Goal: Communication & Community: Share content

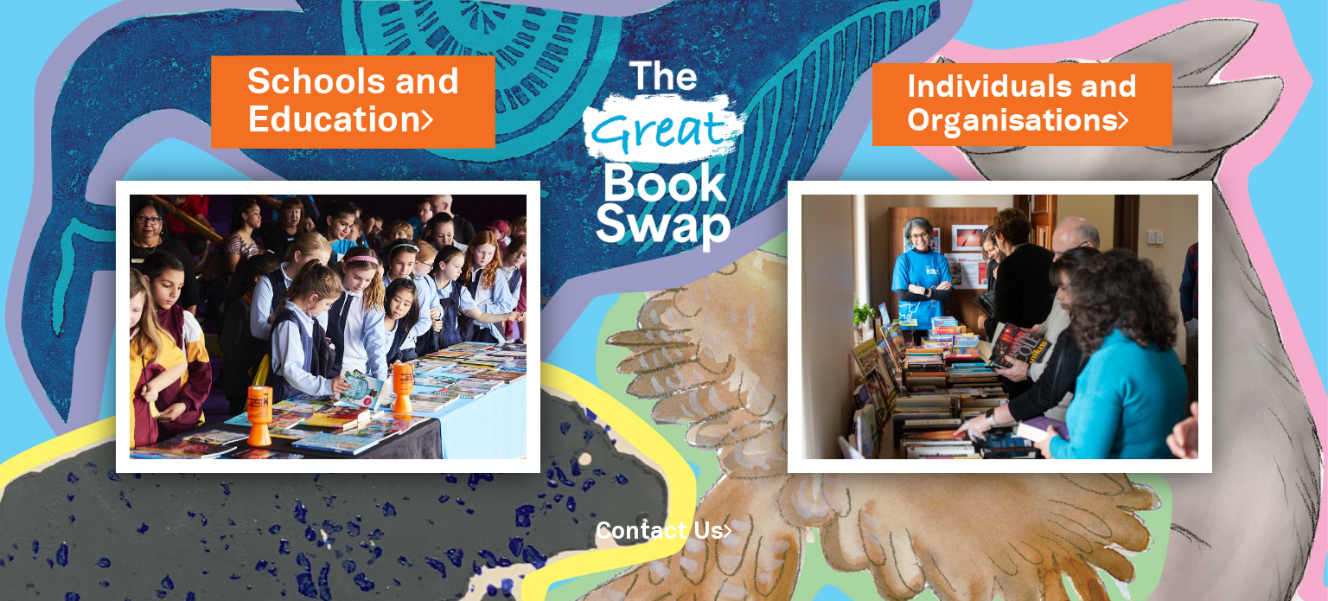
click at [329, 105] on link "Schools and Education" at bounding box center [353, 101] width 212 height 87
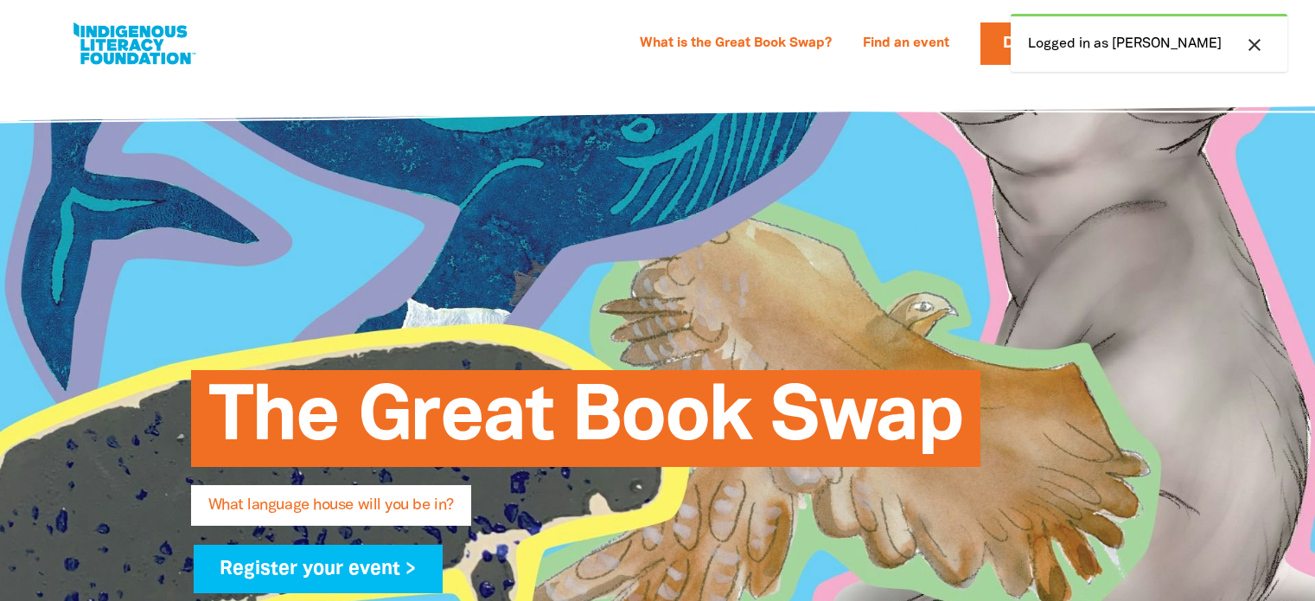
select select "high-school"
click at [1074, 42] on div "close Logged in as Darlene" at bounding box center [1149, 43] width 277 height 58
click at [949, 78] on div "What is the Great Book Swap? Find an event Log In Sign Up Donate Darlene Darlen…" at bounding box center [657, 39] width 1315 height 78
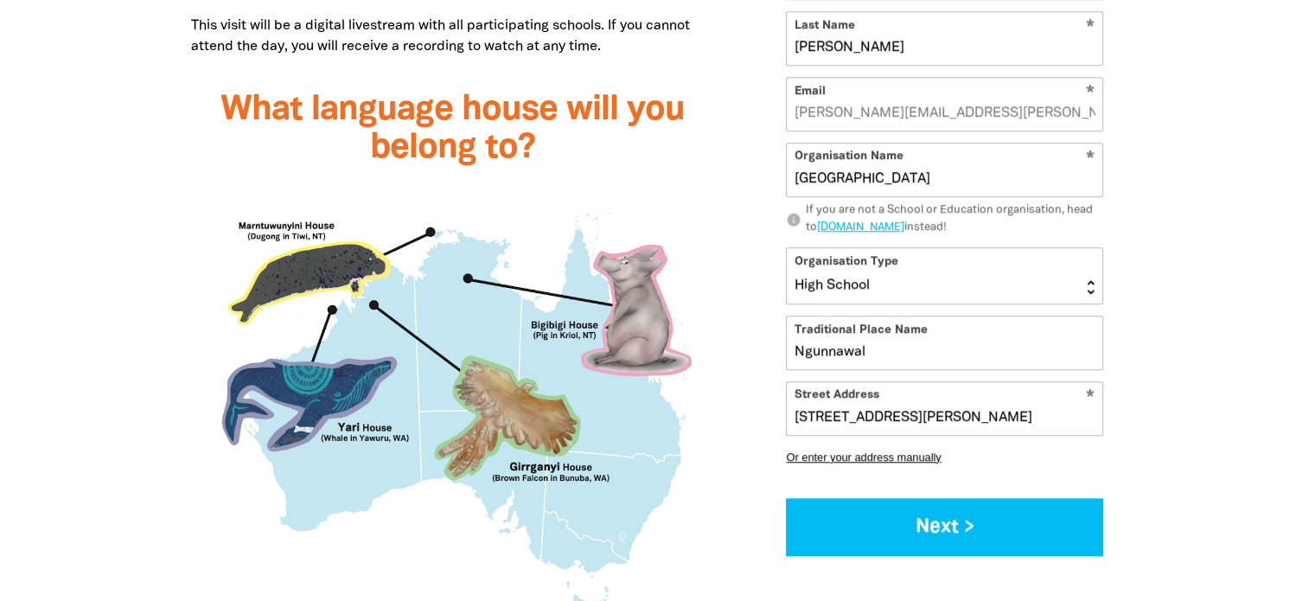
scroll to position [1524, 0]
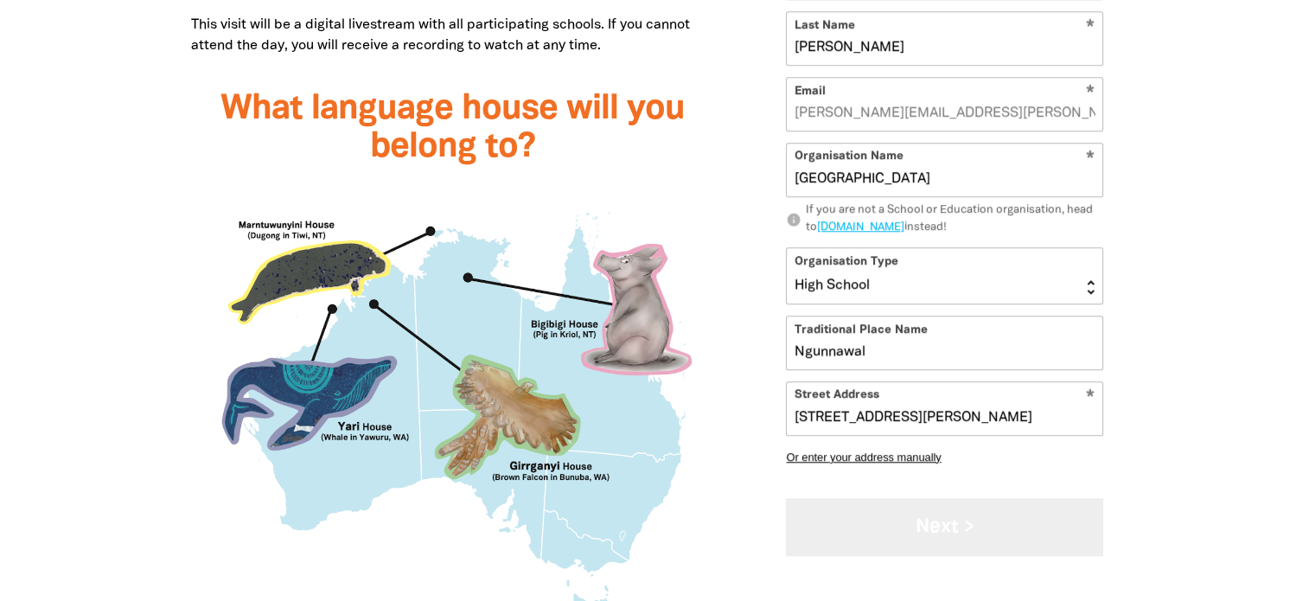
click at [885, 530] on button "Next >" at bounding box center [944, 527] width 317 height 58
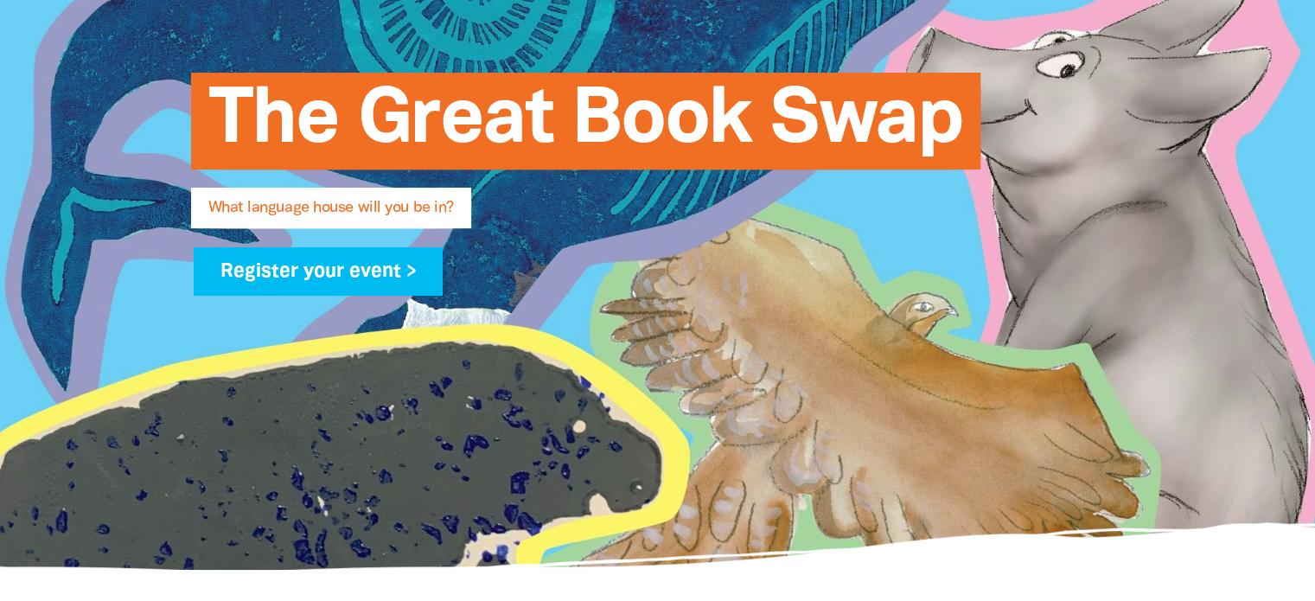
scroll to position [0, 0]
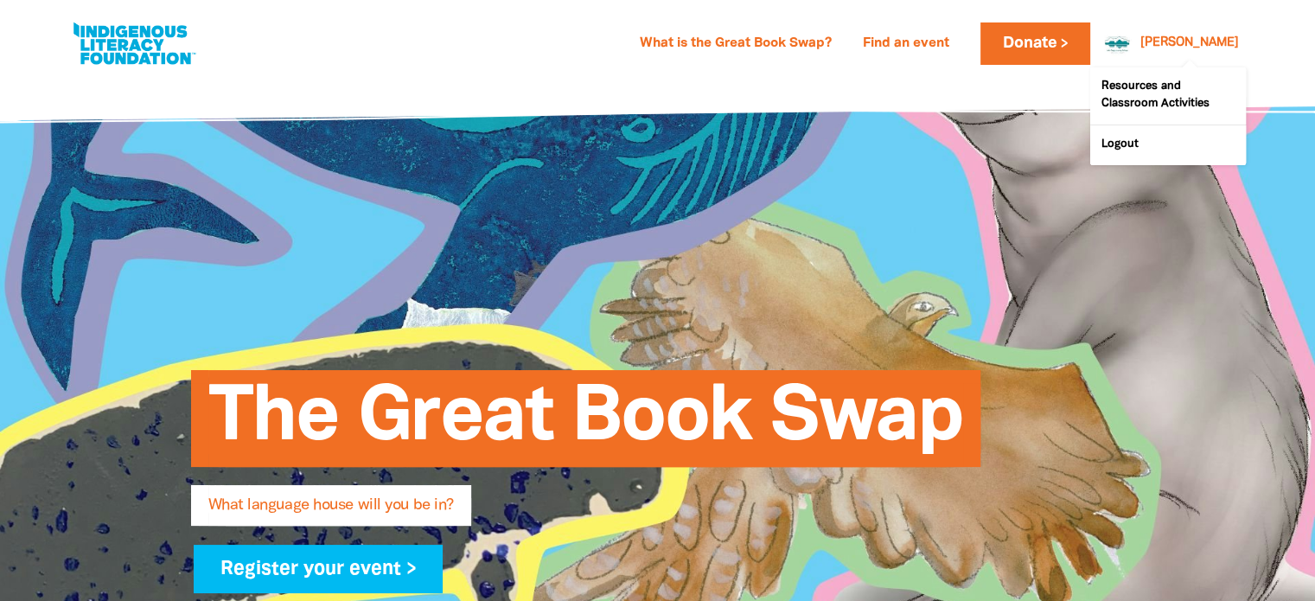
click at [1214, 51] on div "[PERSON_NAME]" at bounding box center [1190, 43] width 112 height 26
click at [1127, 144] on link "Logout" at bounding box center [1168, 145] width 156 height 40
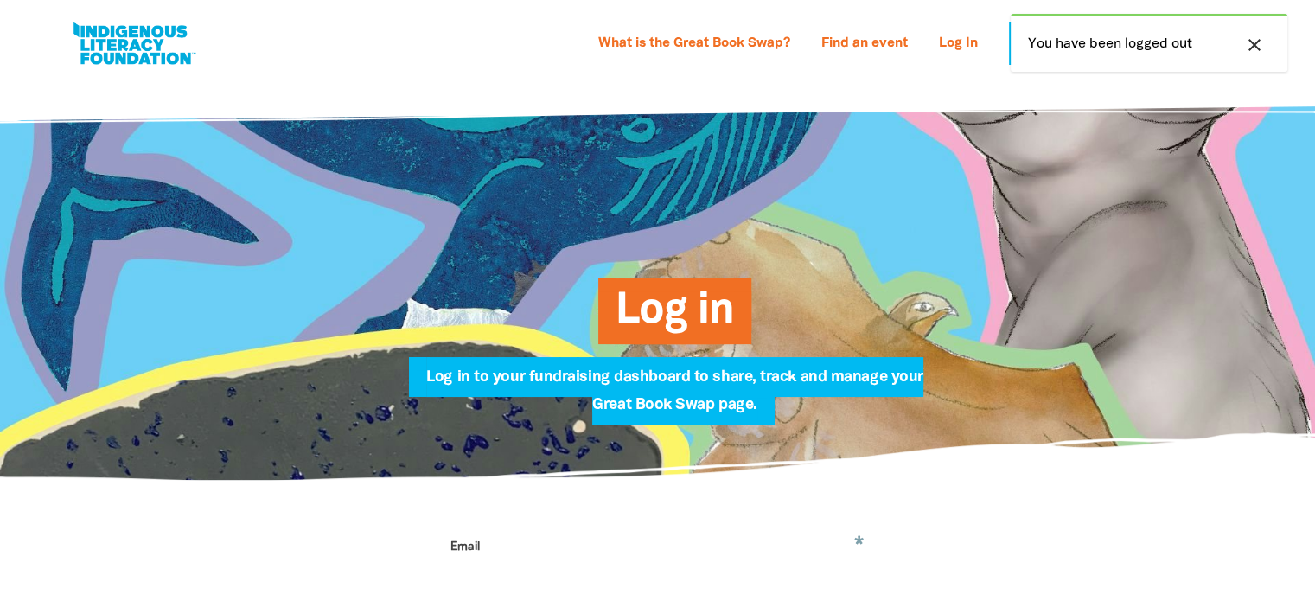
click at [1253, 44] on icon "close" at bounding box center [1254, 45] width 21 height 21
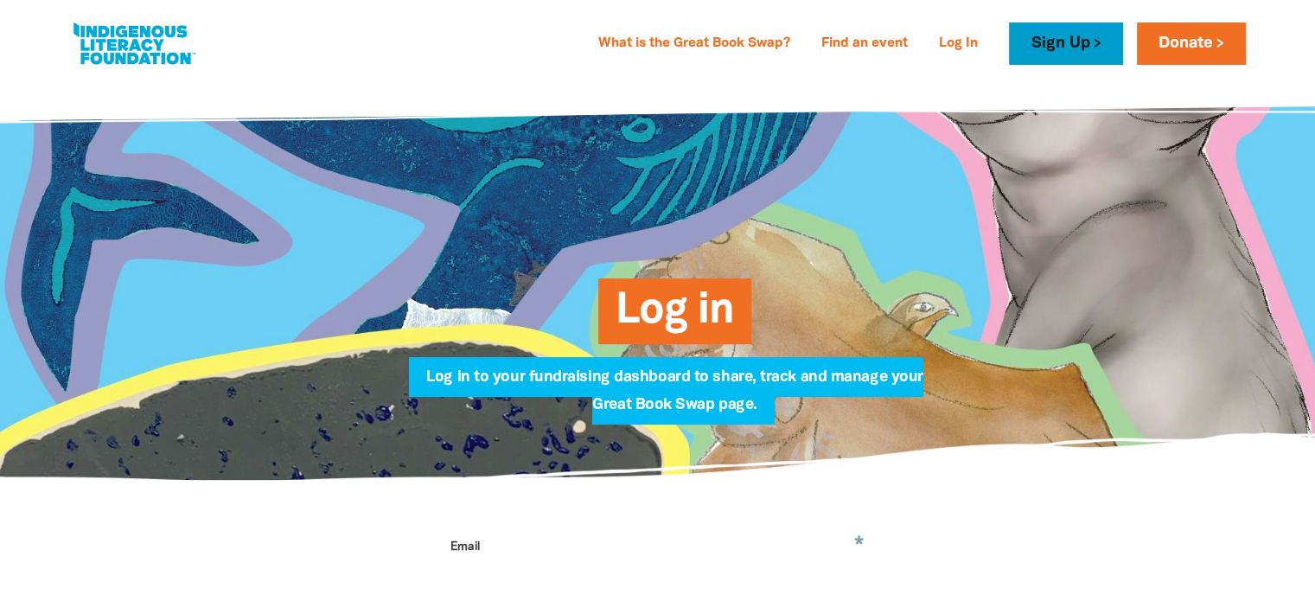
click at [1036, 40] on link "Sign Up" at bounding box center [1065, 43] width 113 height 42
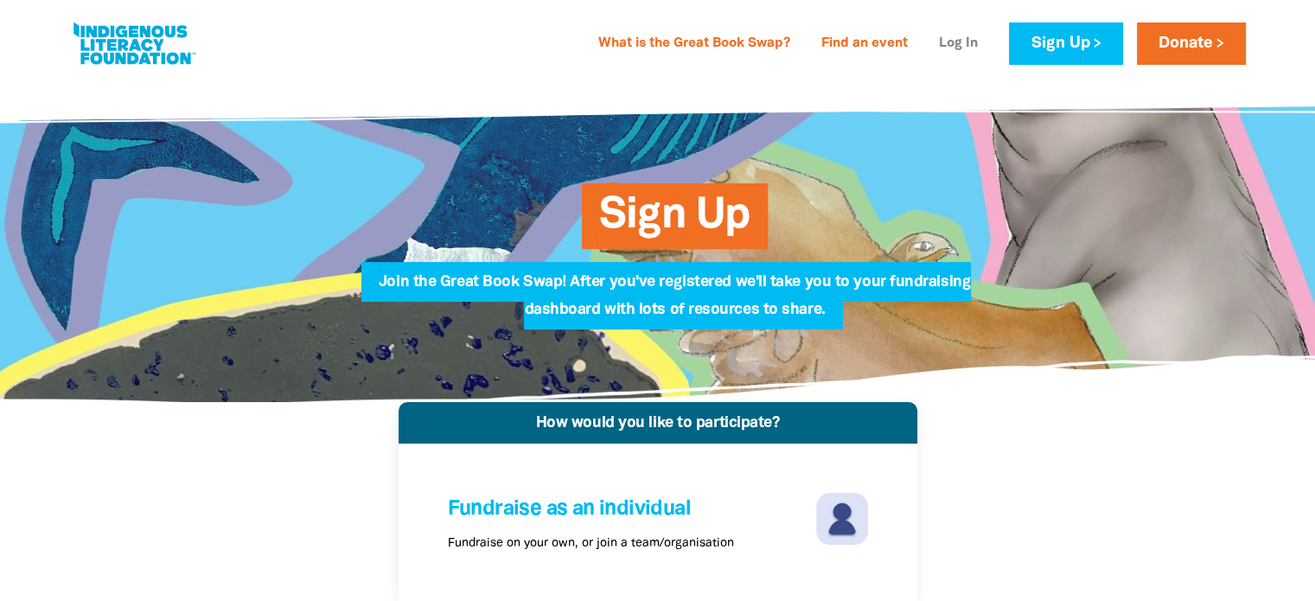
click at [944, 40] on link "Log In" at bounding box center [959, 44] width 60 height 28
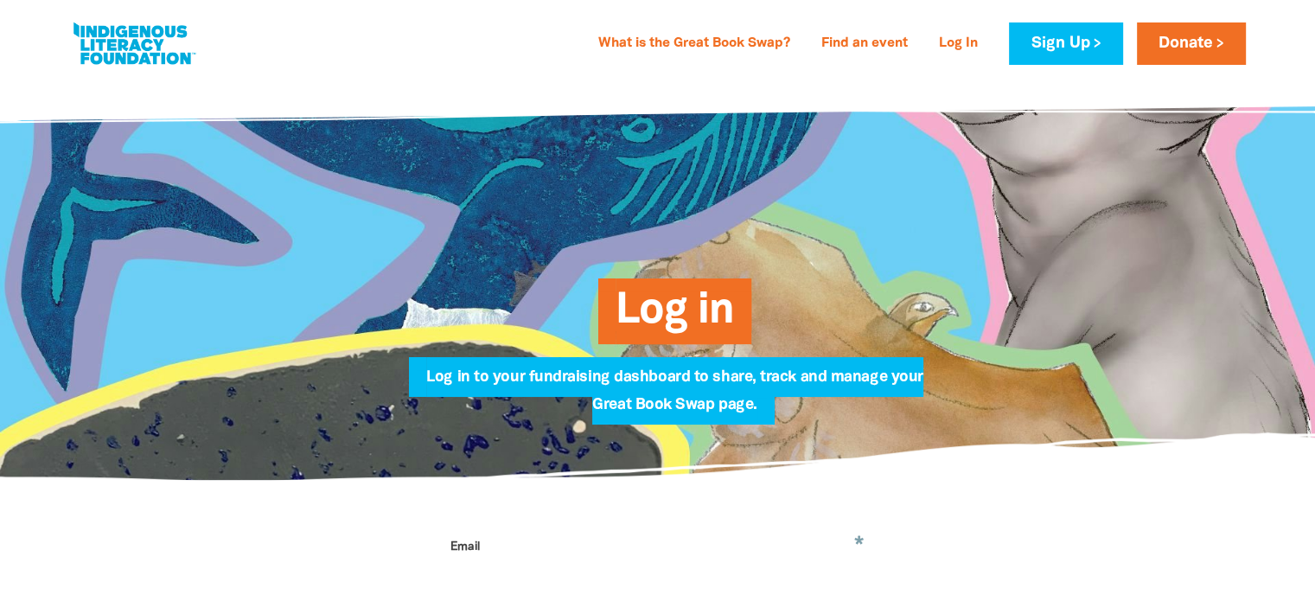
scroll to position [241, 0]
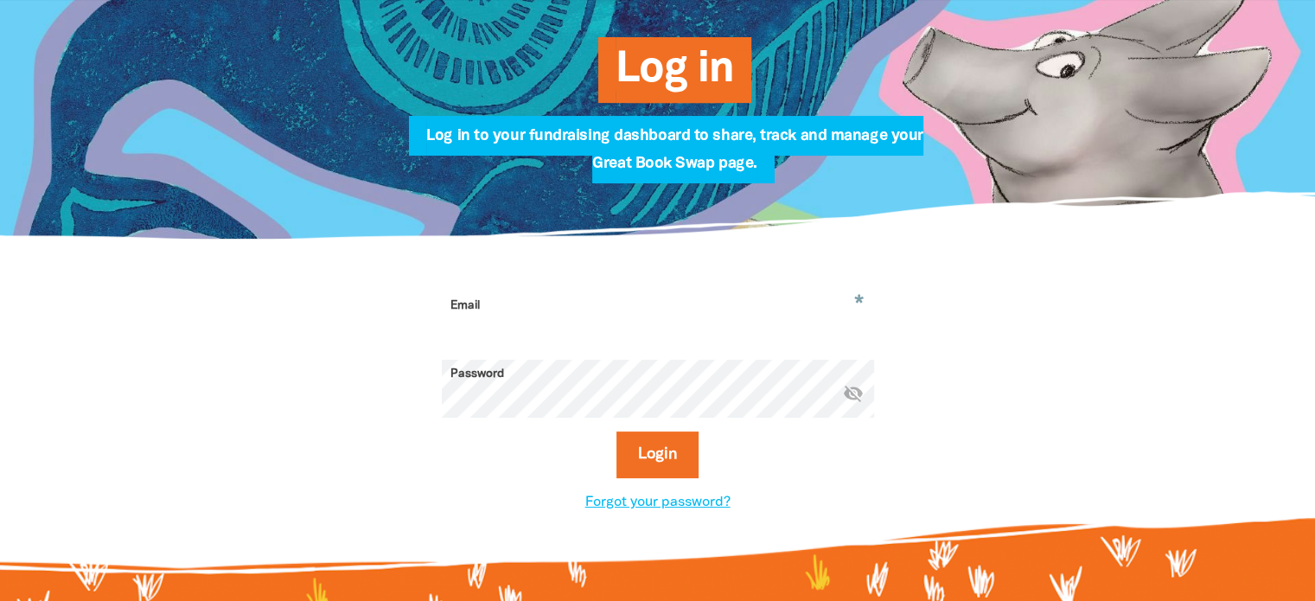
click at [515, 300] on input "Email" at bounding box center [658, 318] width 432 height 54
type input "darlene.smith@ed.act.edu.au"
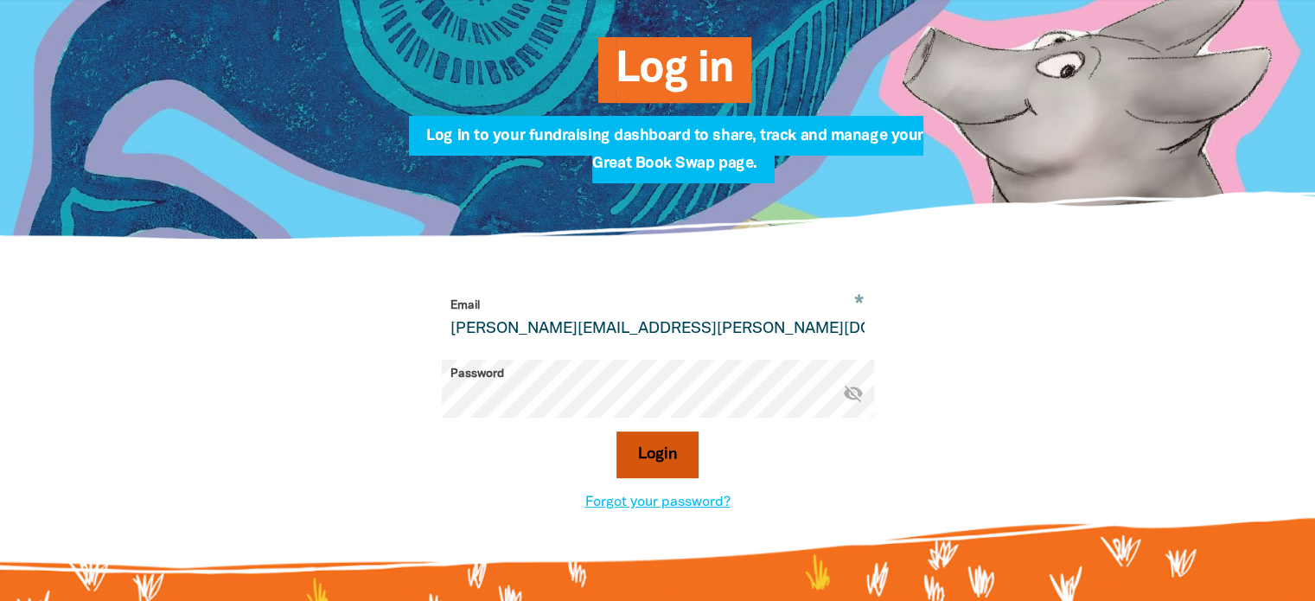
click at [673, 452] on button "Login" at bounding box center [658, 454] width 82 height 47
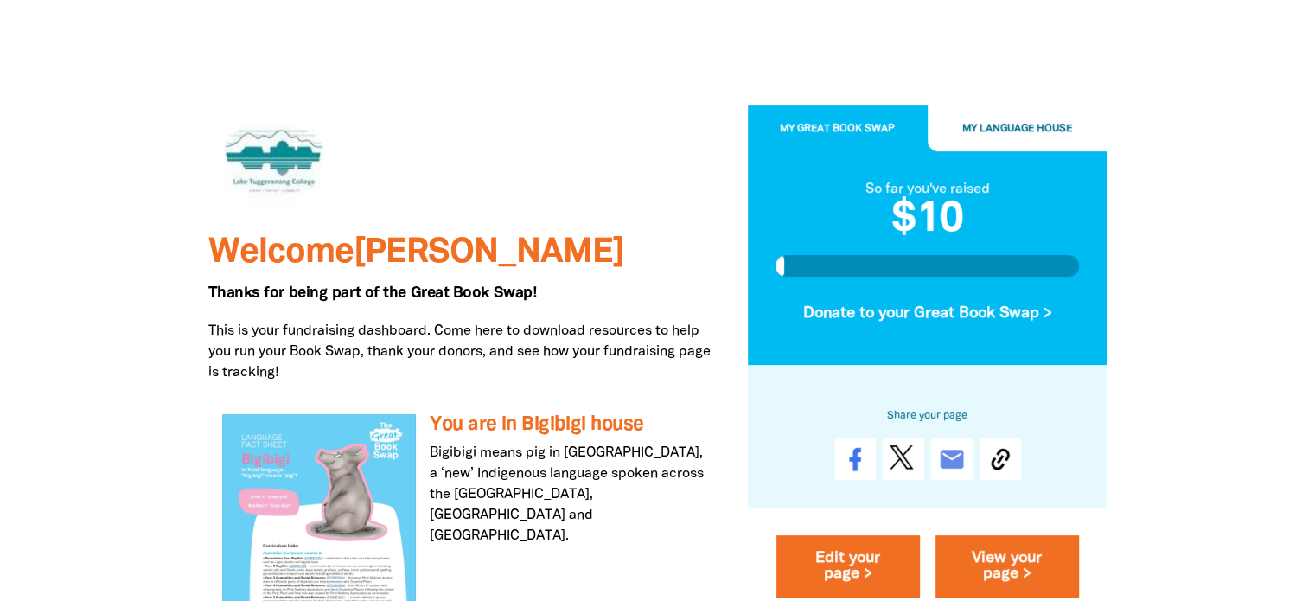
scroll to position [88, 0]
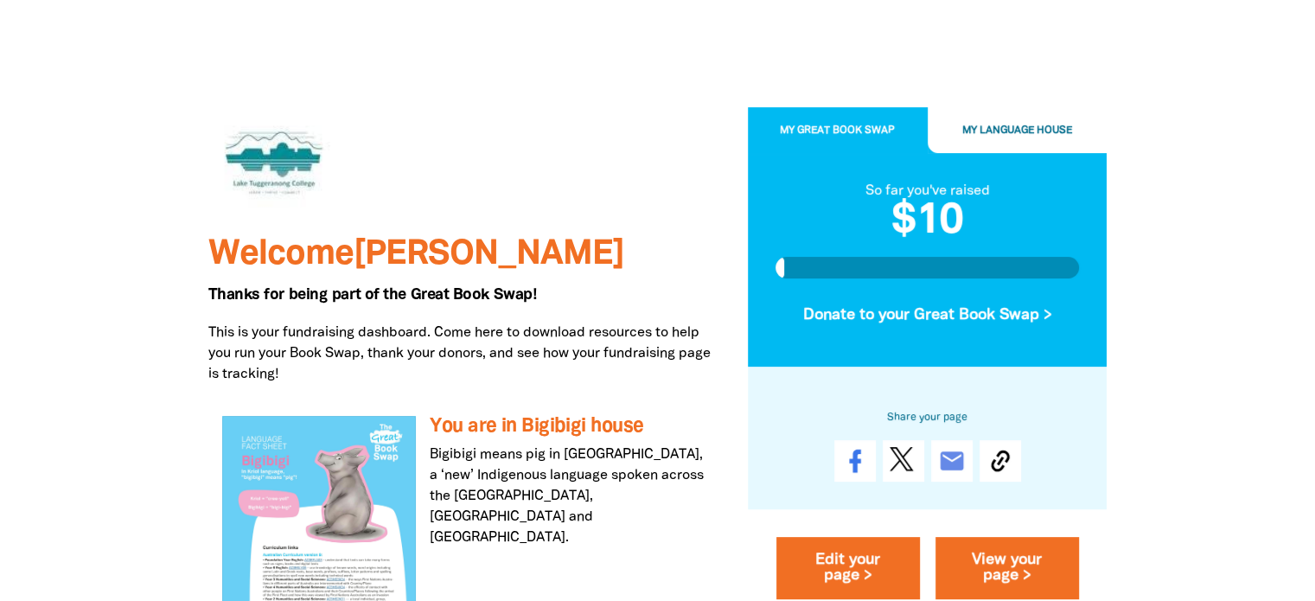
click at [855, 125] on span "My Great Book Swap" at bounding box center [837, 130] width 115 height 10
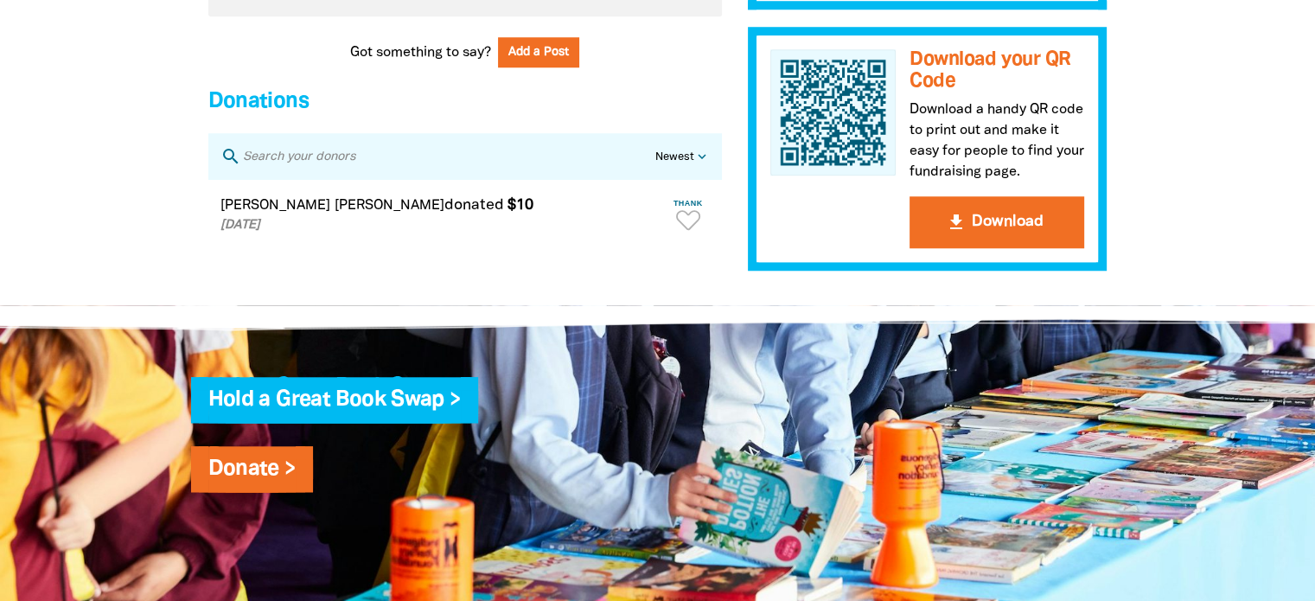
scroll to position [1520, 0]
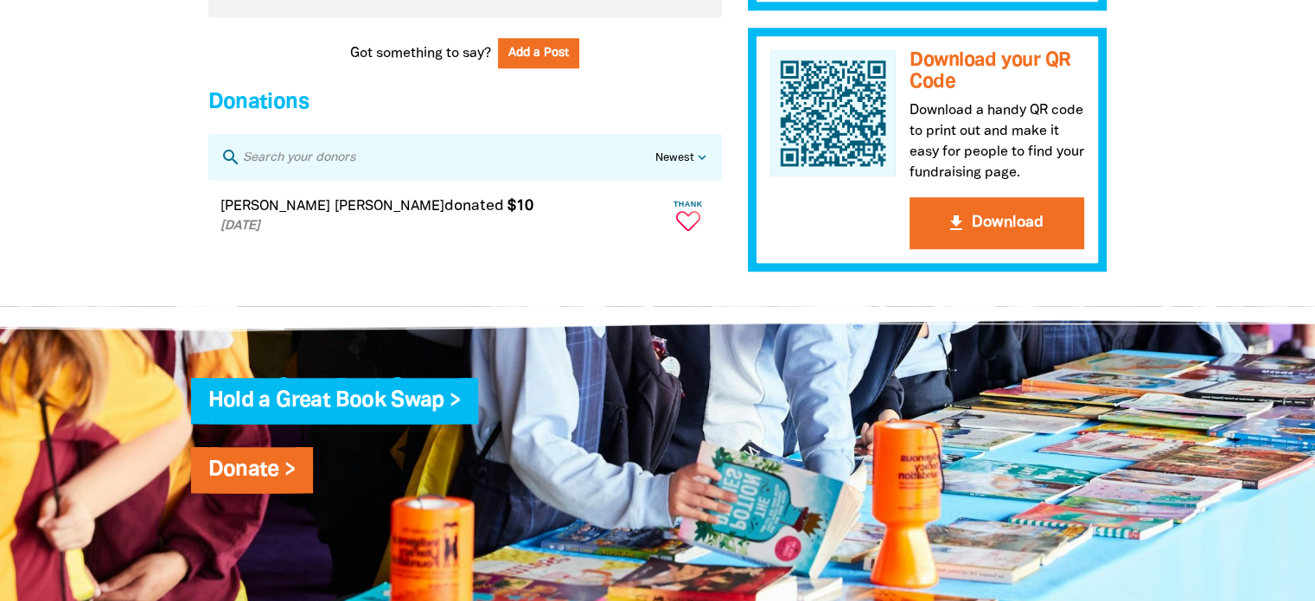
click at [681, 231] on icon "Paginated content" at bounding box center [688, 221] width 24 height 20
type textarea "Thanks [PERSON_NAME] for your donation!"
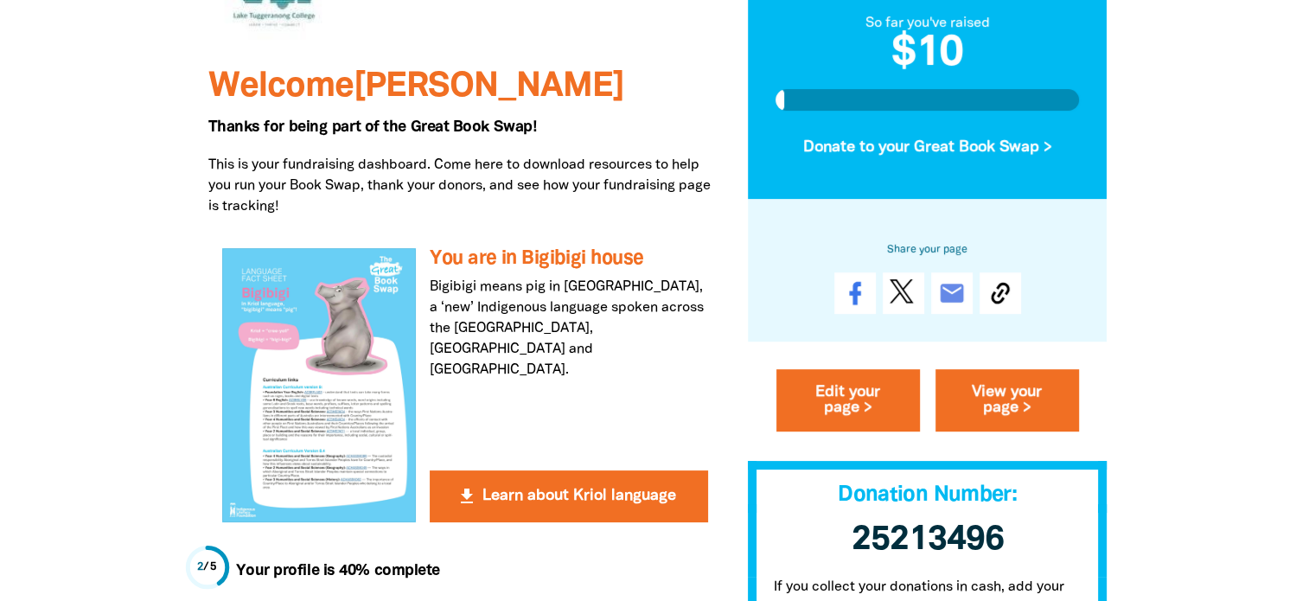
scroll to position [640, 0]
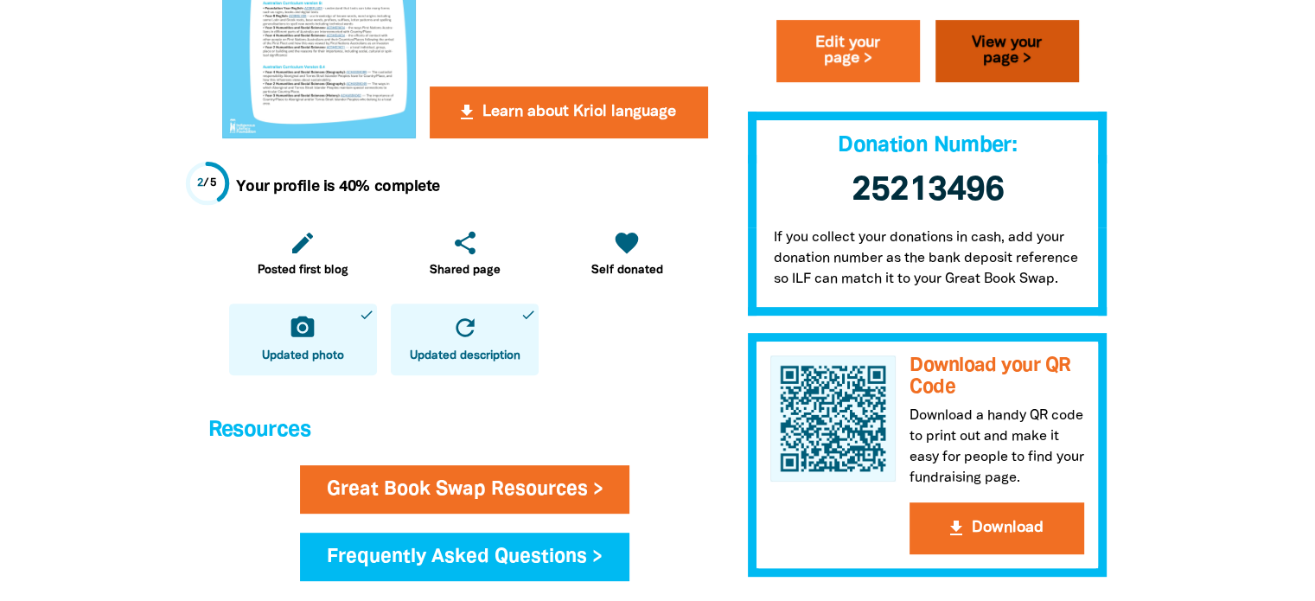
click at [1021, 54] on link "View your page >" at bounding box center [1008, 52] width 144 height 62
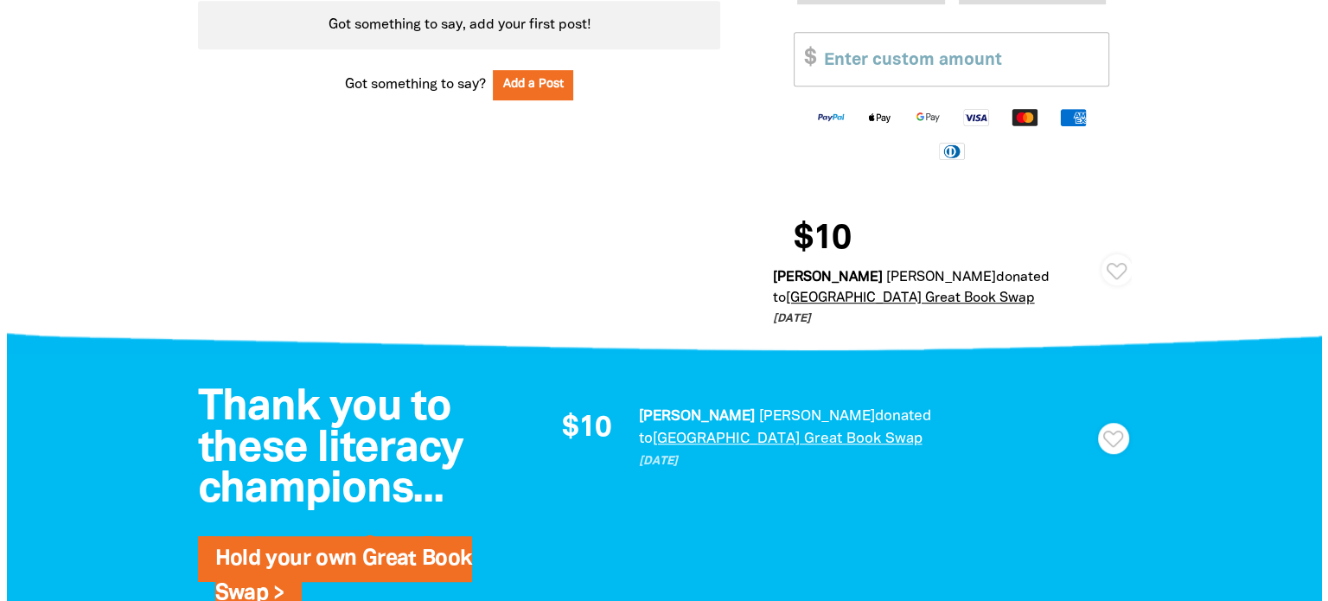
scroll to position [951, 0]
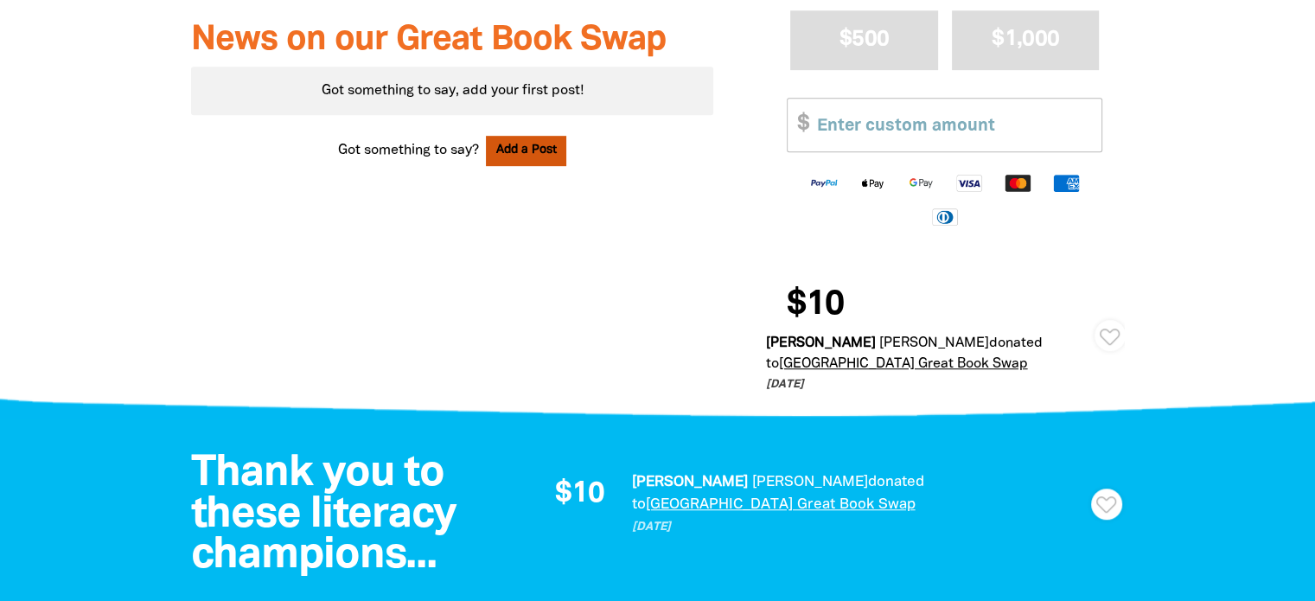
click at [513, 155] on button "Add a Post" at bounding box center [526, 151] width 81 height 30
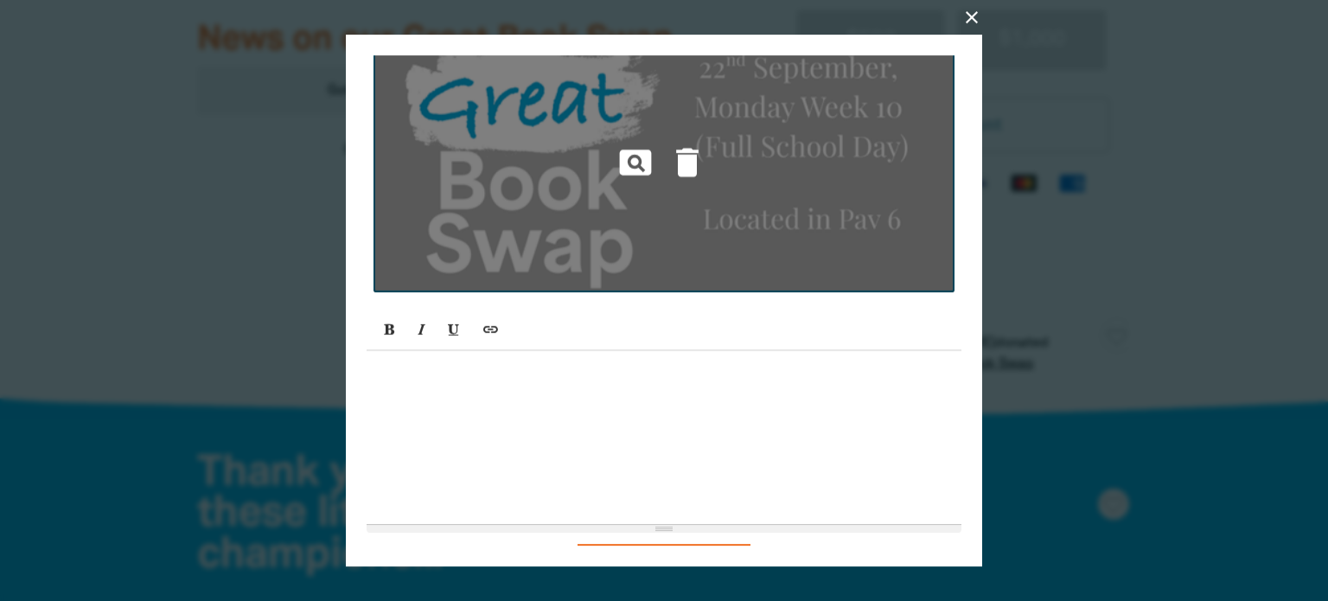
scroll to position [0, 0]
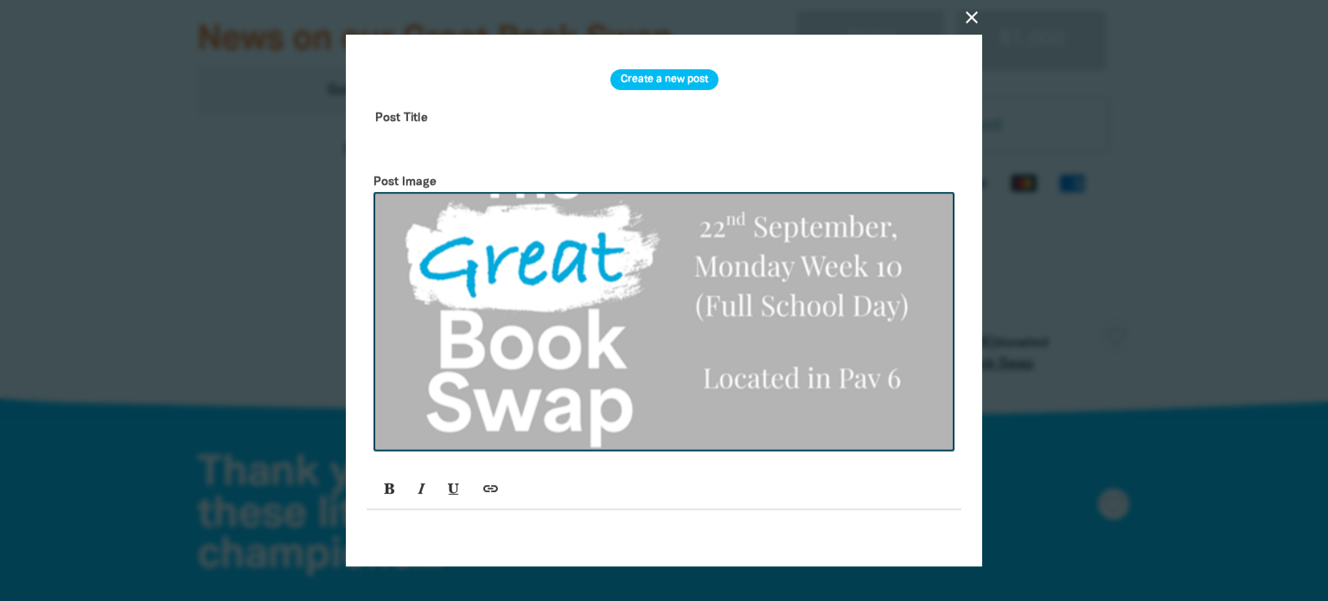
click at [393, 123] on input "text" at bounding box center [664, 131] width 595 height 54
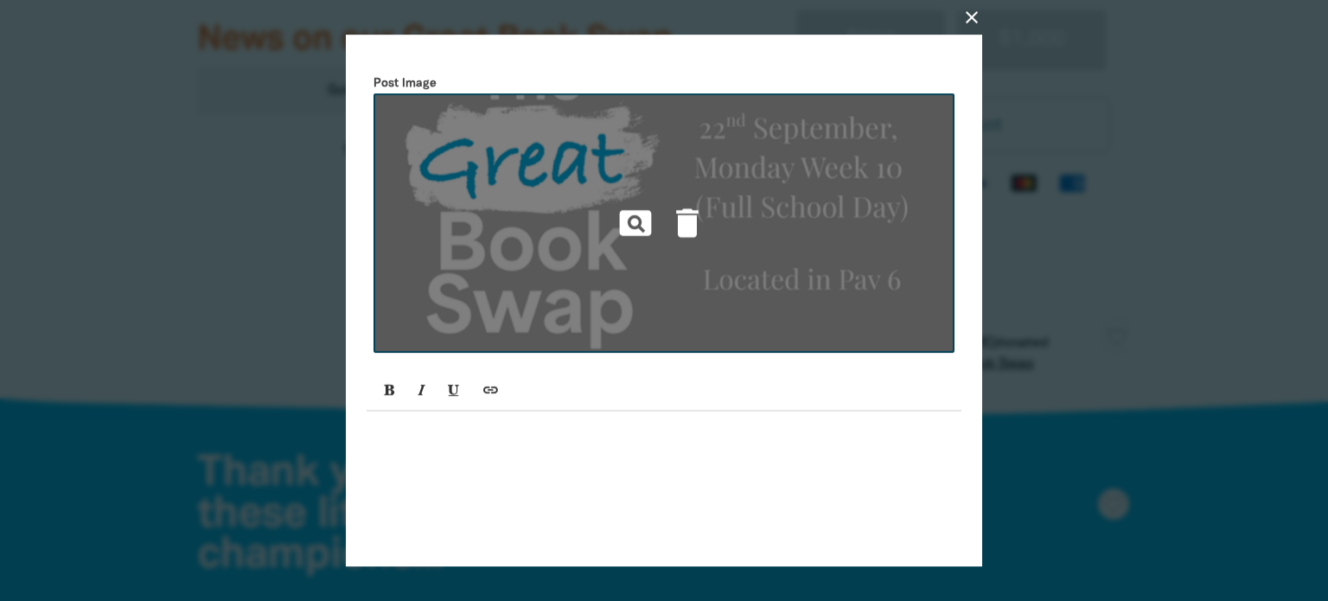
scroll to position [97, 0]
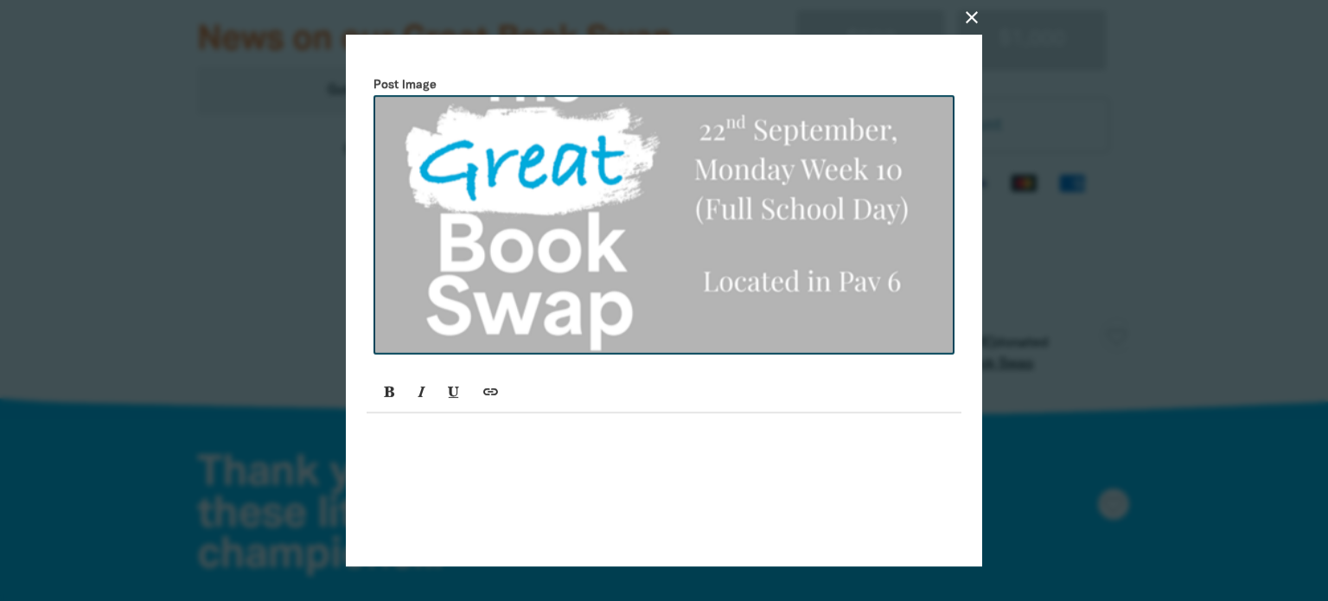
type input "Welcome to LTC Great Book Swap!"
click at [589, 440] on p at bounding box center [664, 432] width 578 height 21
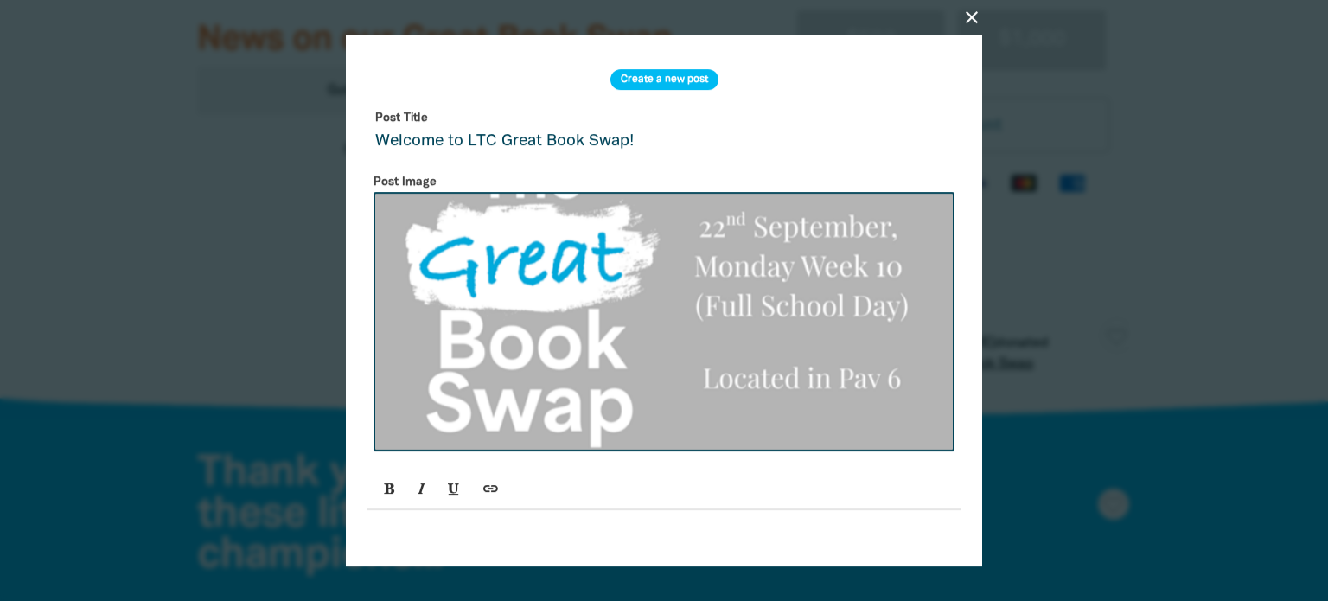
scroll to position [0, 0]
click at [636, 74] on h3 "Create a new post" at bounding box center [664, 79] width 108 height 21
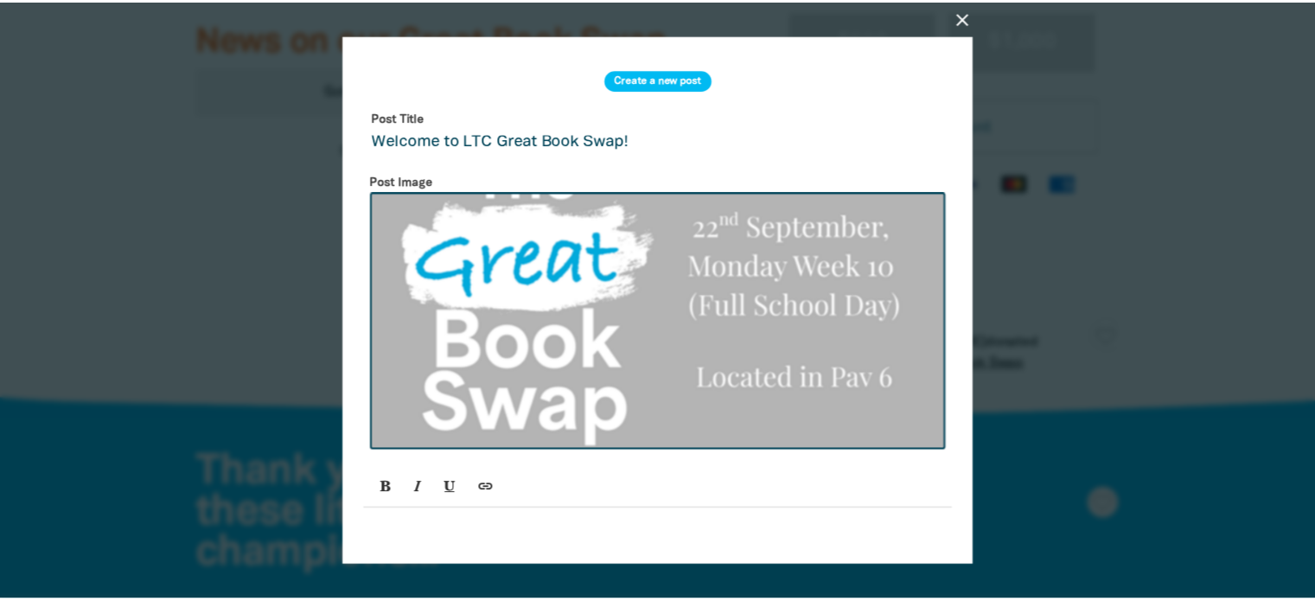
scroll to position [207, 0]
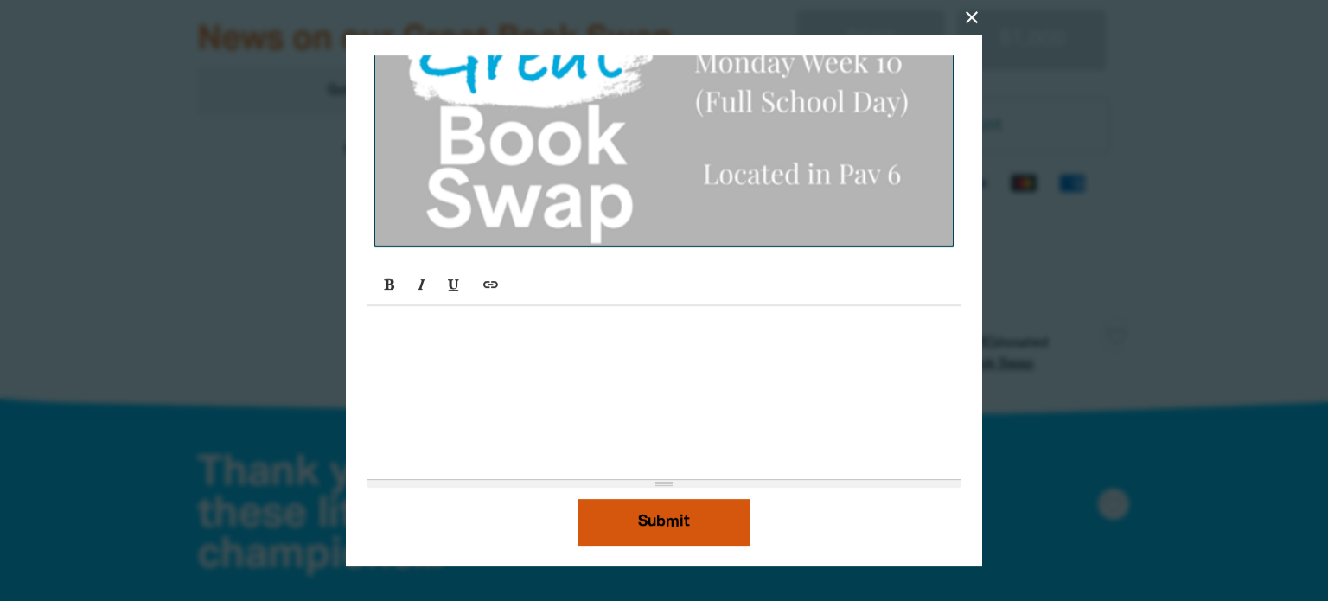
click at [668, 515] on button "Submit" at bounding box center [664, 522] width 173 height 47
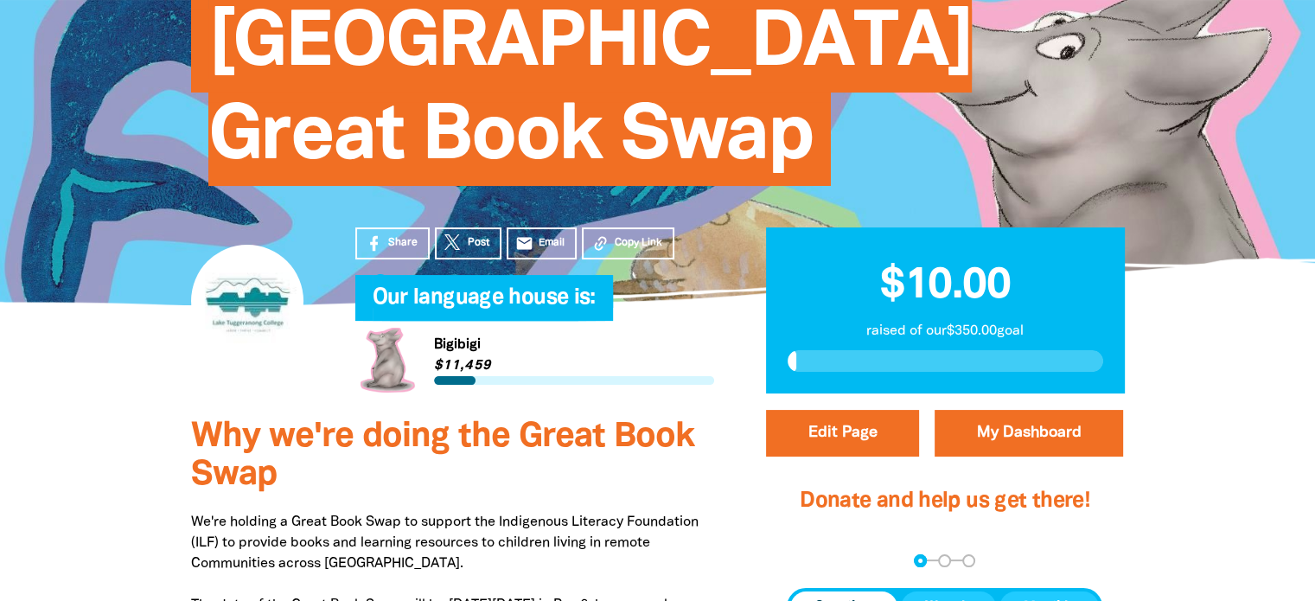
scroll to position [221, 0]
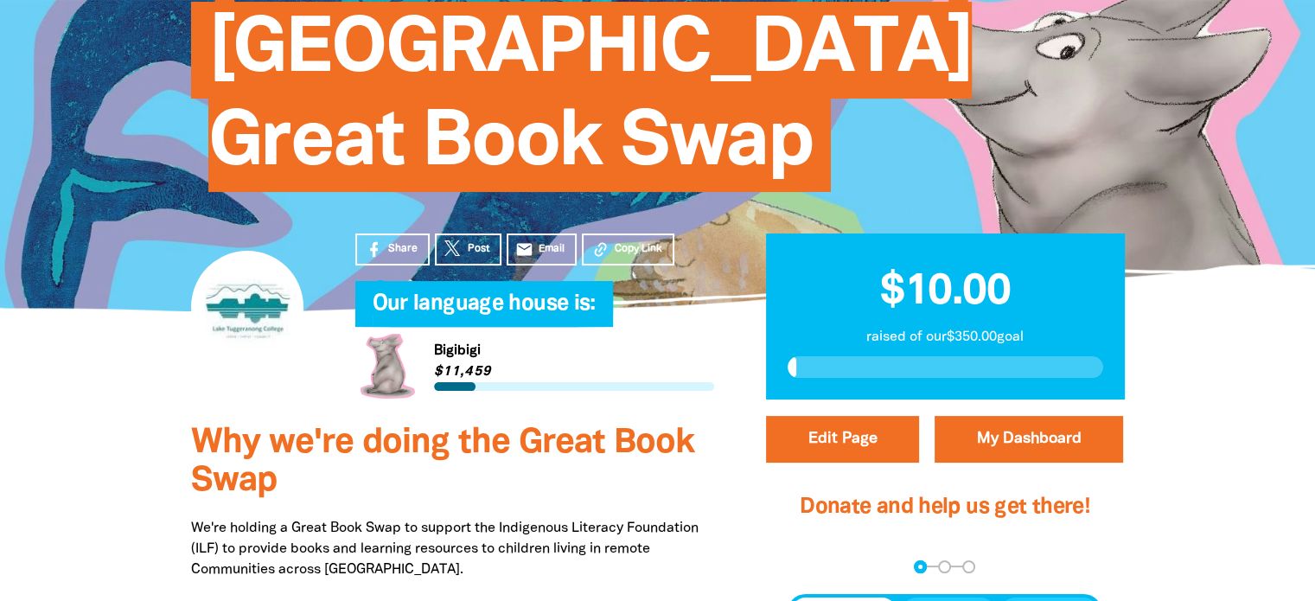
click at [429, 383] on link "Link to [GEOGRAPHIC_DATA]" at bounding box center [534, 366] width 359 height 65
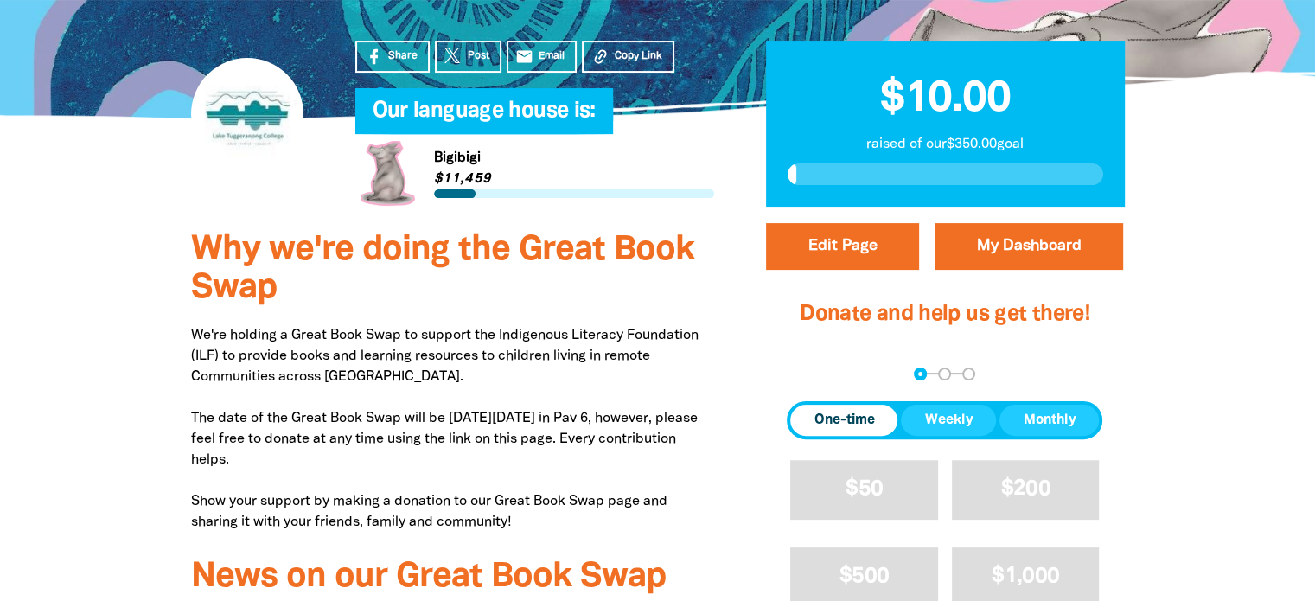
scroll to position [415, 0]
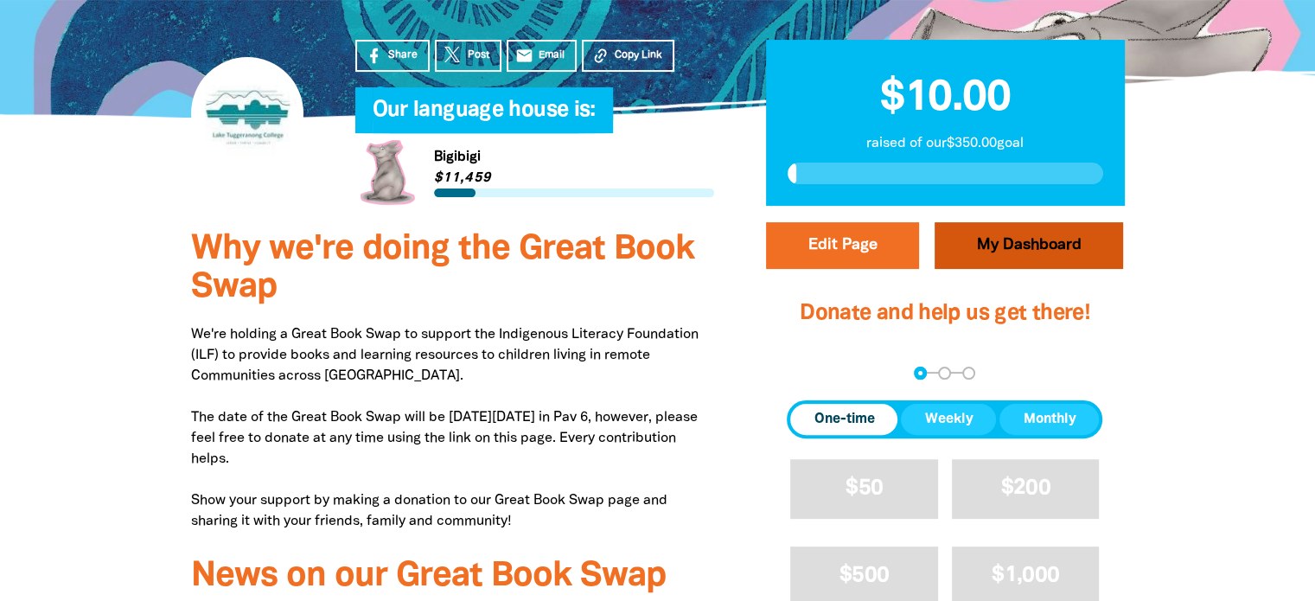
click at [1004, 255] on link "My Dashboard" at bounding box center [1029, 245] width 189 height 47
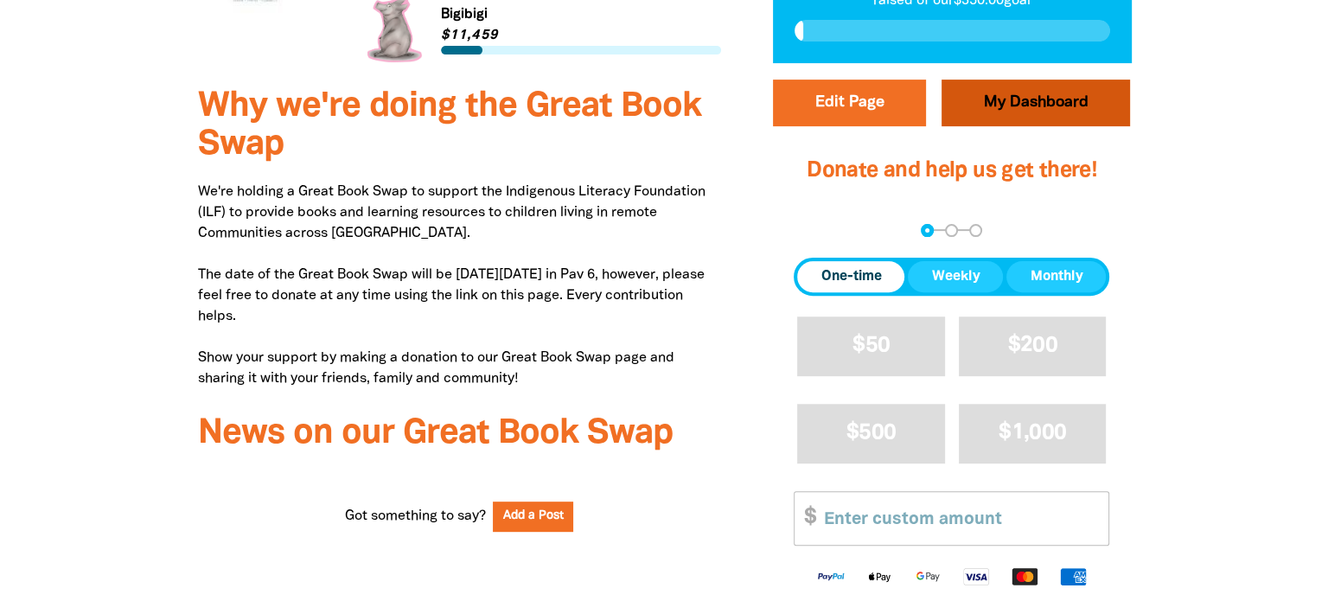
scroll to position [512, 0]
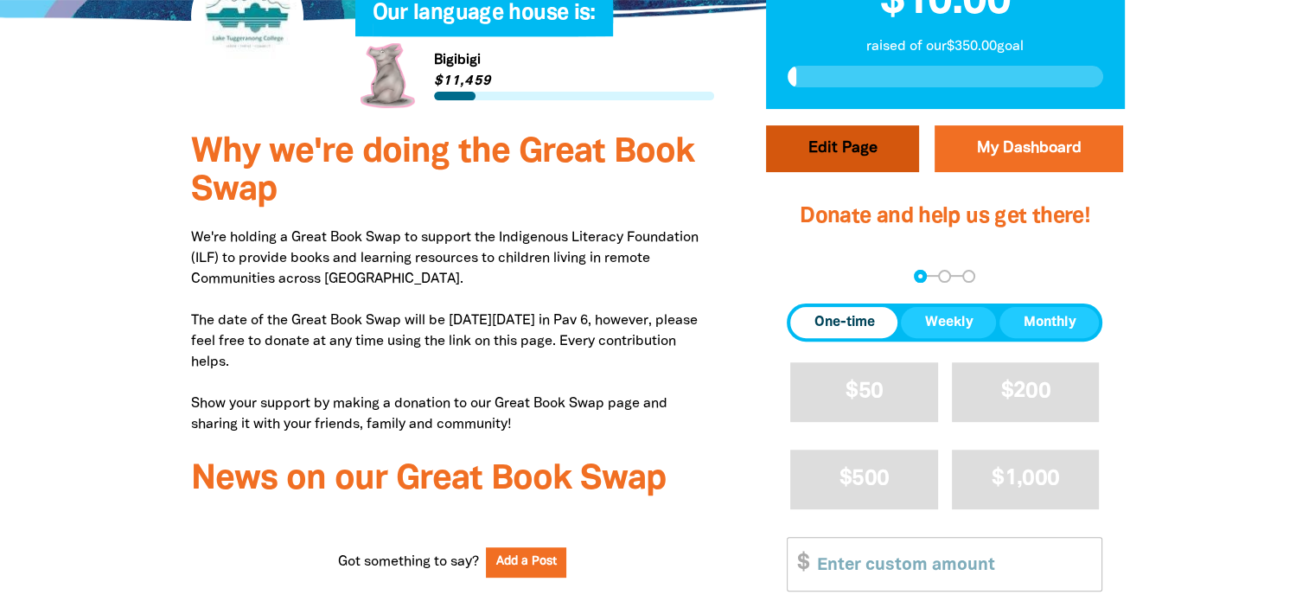
click at [869, 152] on button "Edit Page" at bounding box center [842, 148] width 153 height 47
select select "ACT"
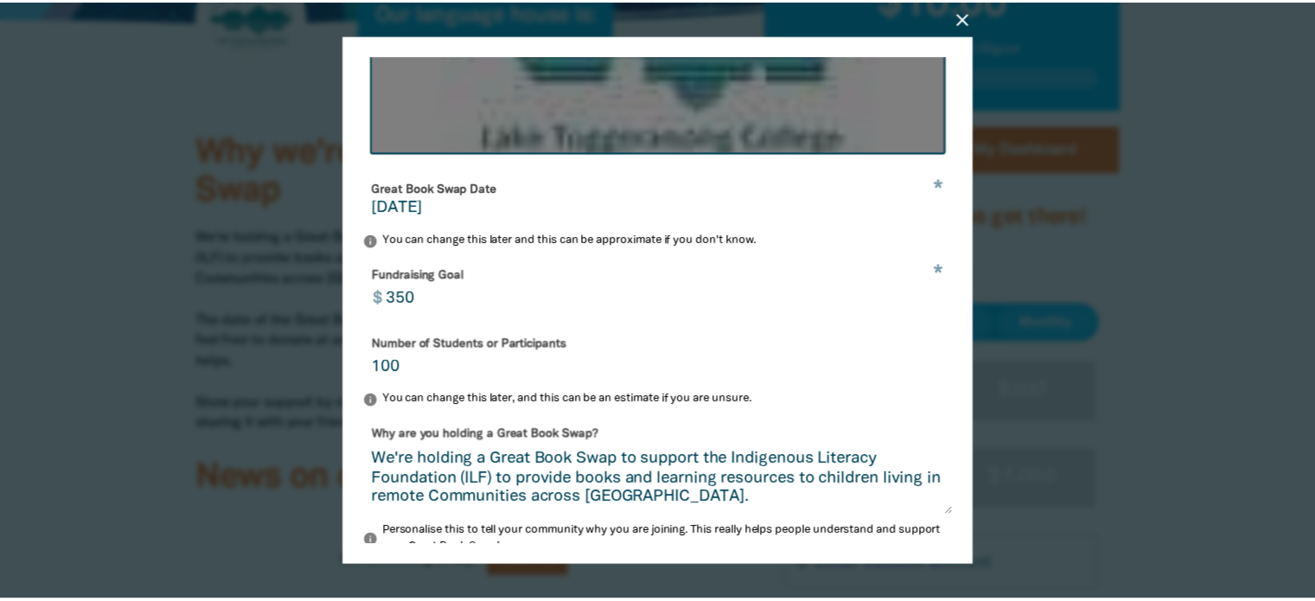
scroll to position [627, 0]
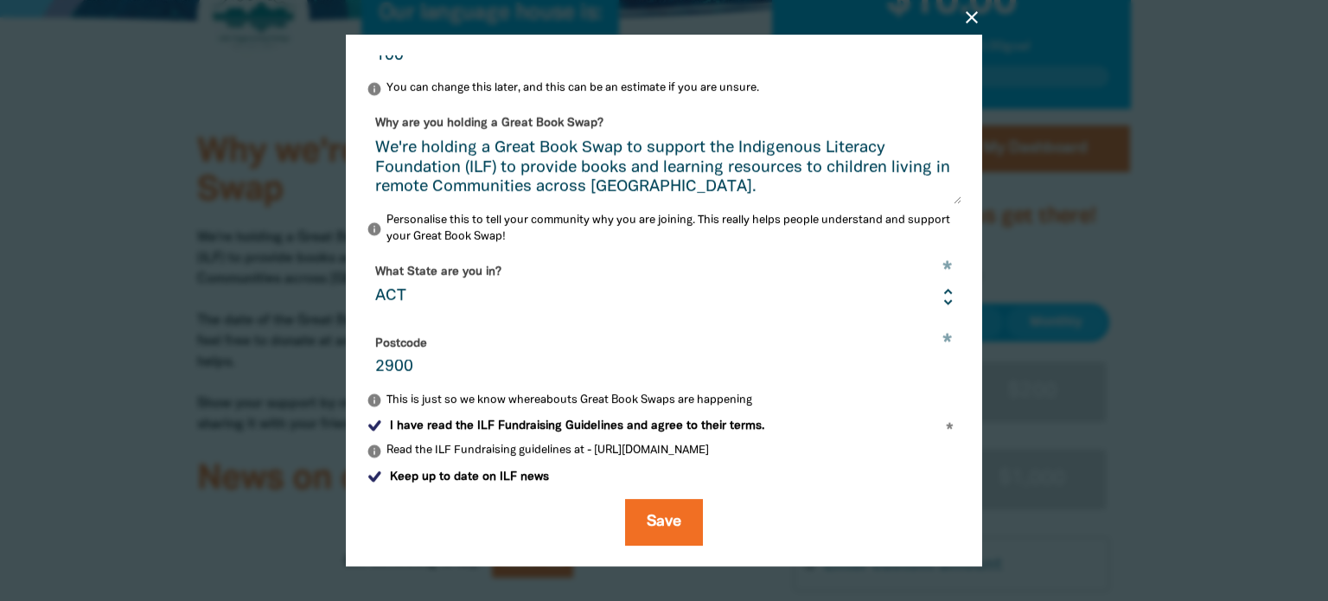
click at [975, 16] on icon "close" at bounding box center [972, 17] width 21 height 21
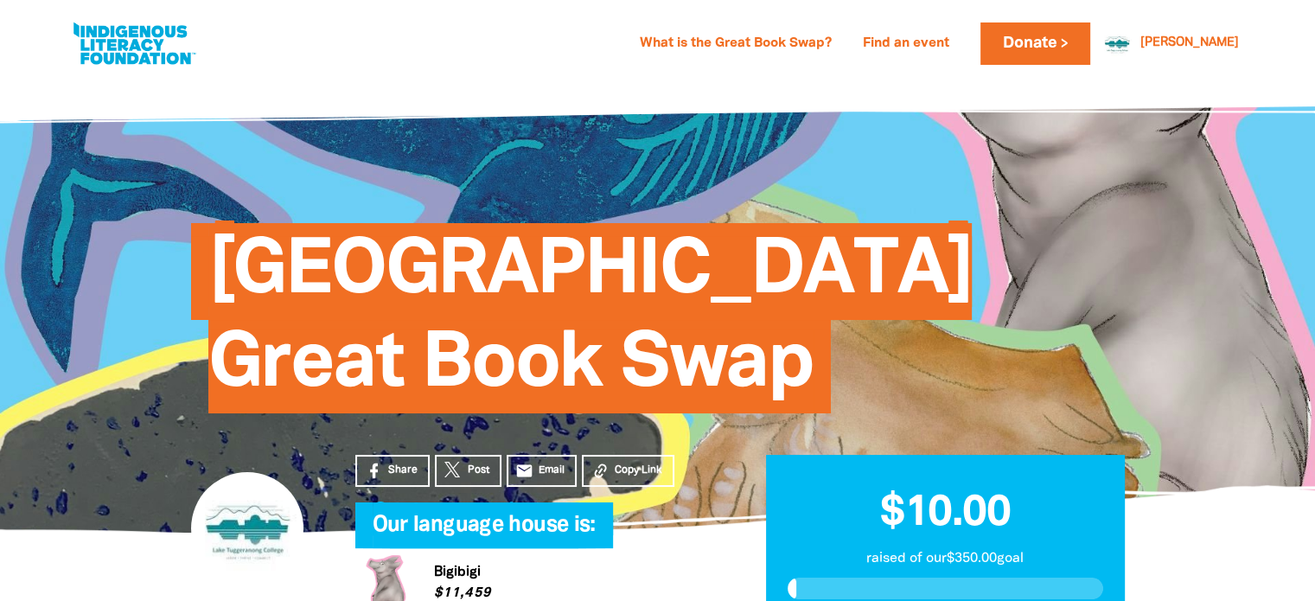
scroll to position [194, 0]
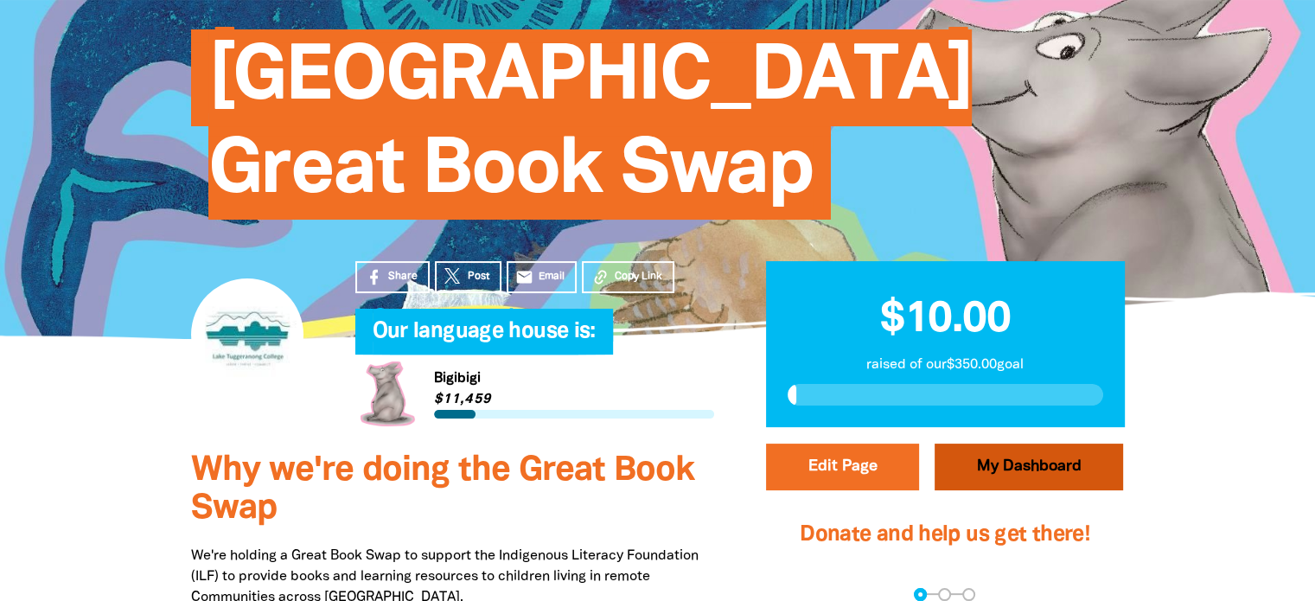
click at [981, 458] on link "My Dashboard" at bounding box center [1029, 467] width 189 height 47
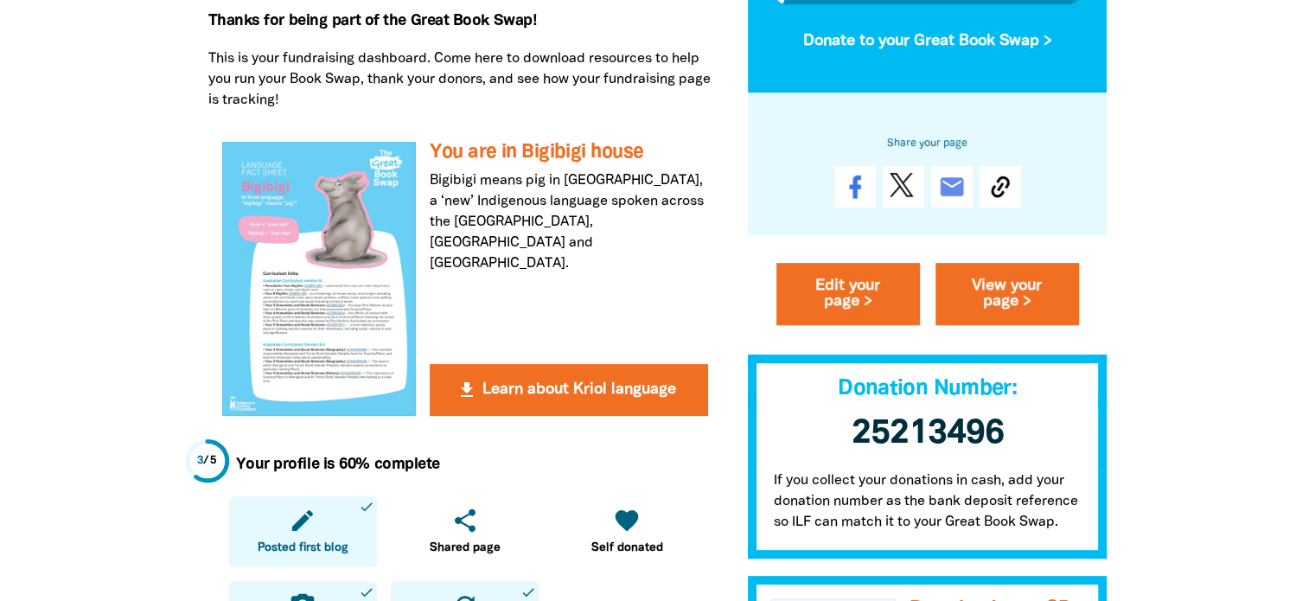
scroll to position [363, 0]
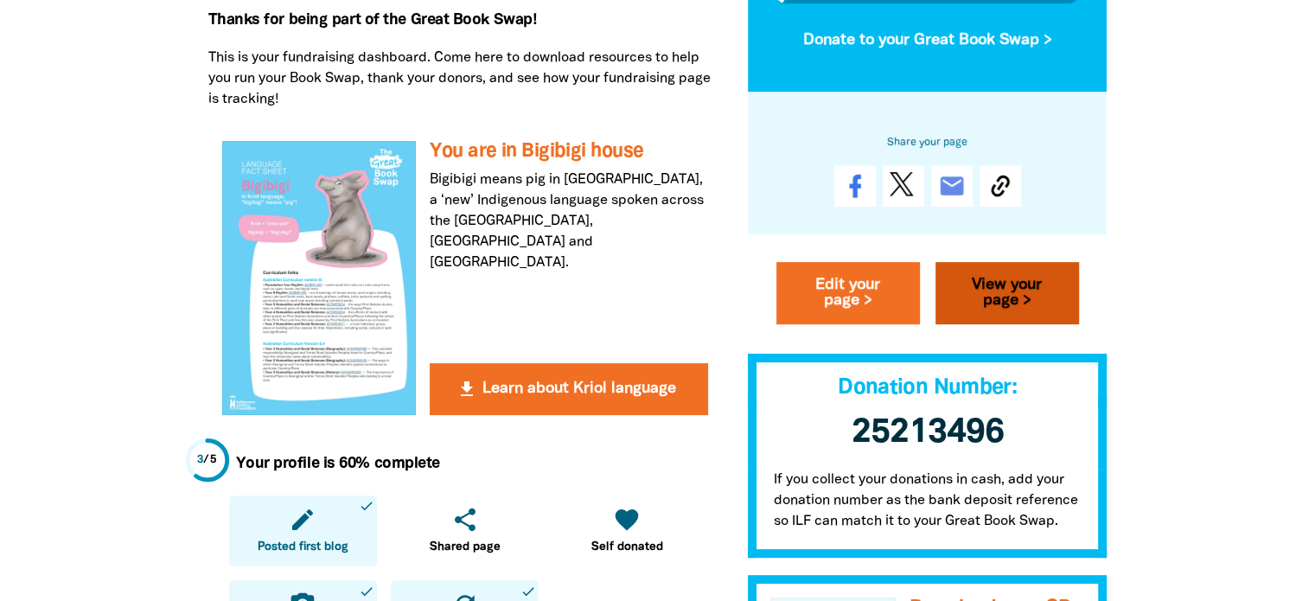
click at [1013, 311] on link "View your page >" at bounding box center [1008, 294] width 144 height 62
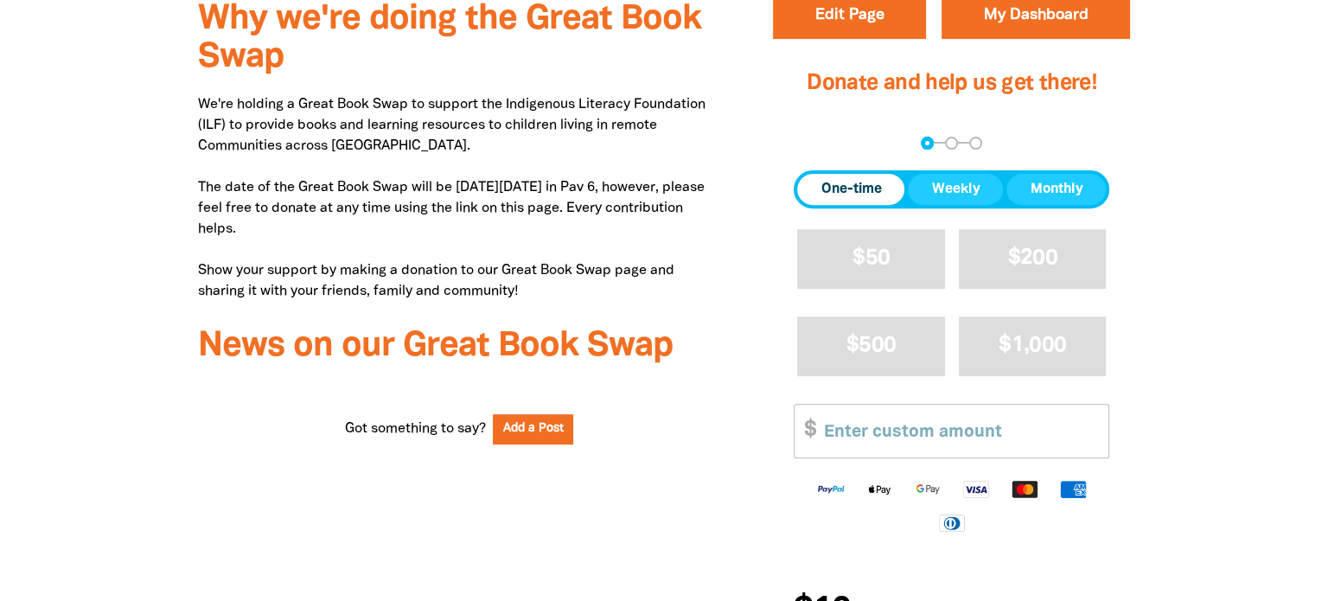
scroll to position [642, 0]
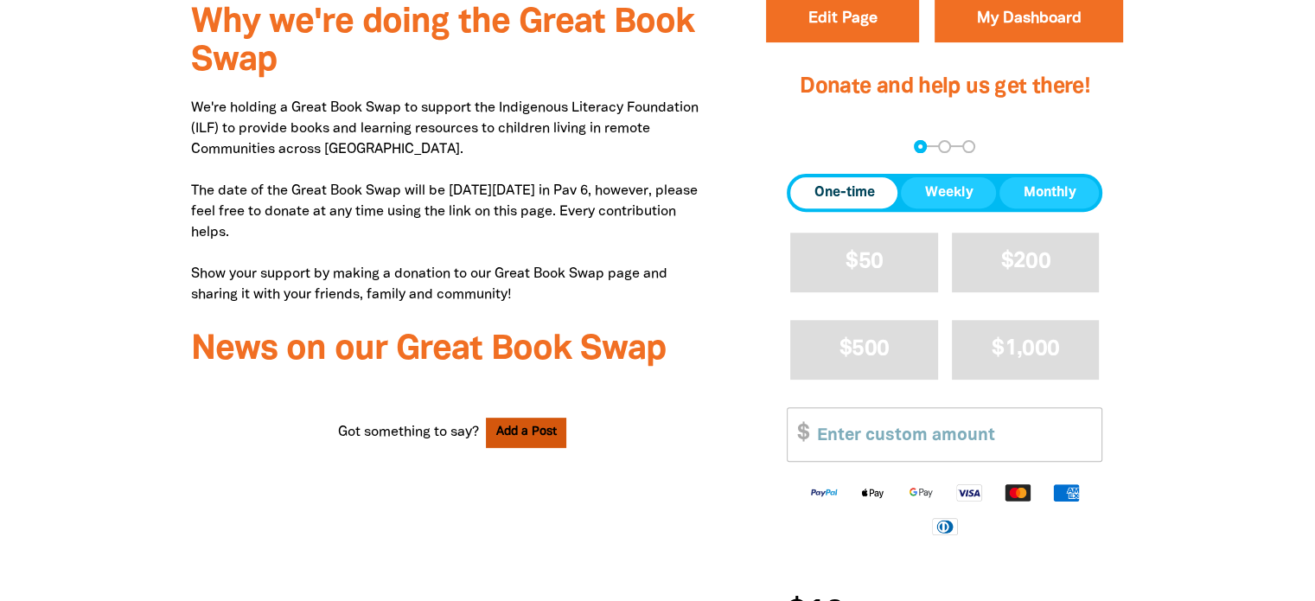
click at [536, 428] on button "Add a Post" at bounding box center [526, 433] width 81 height 30
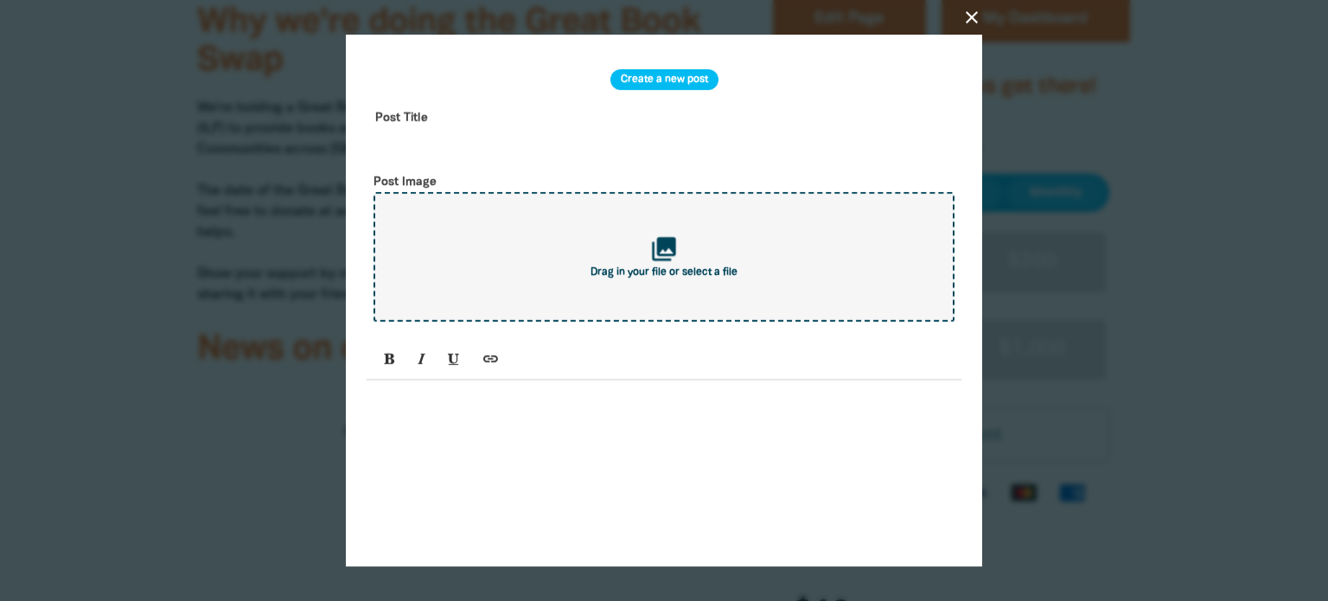
click at [610, 297] on div "collections Drag in your file or select a file" at bounding box center [664, 258] width 581 height 130
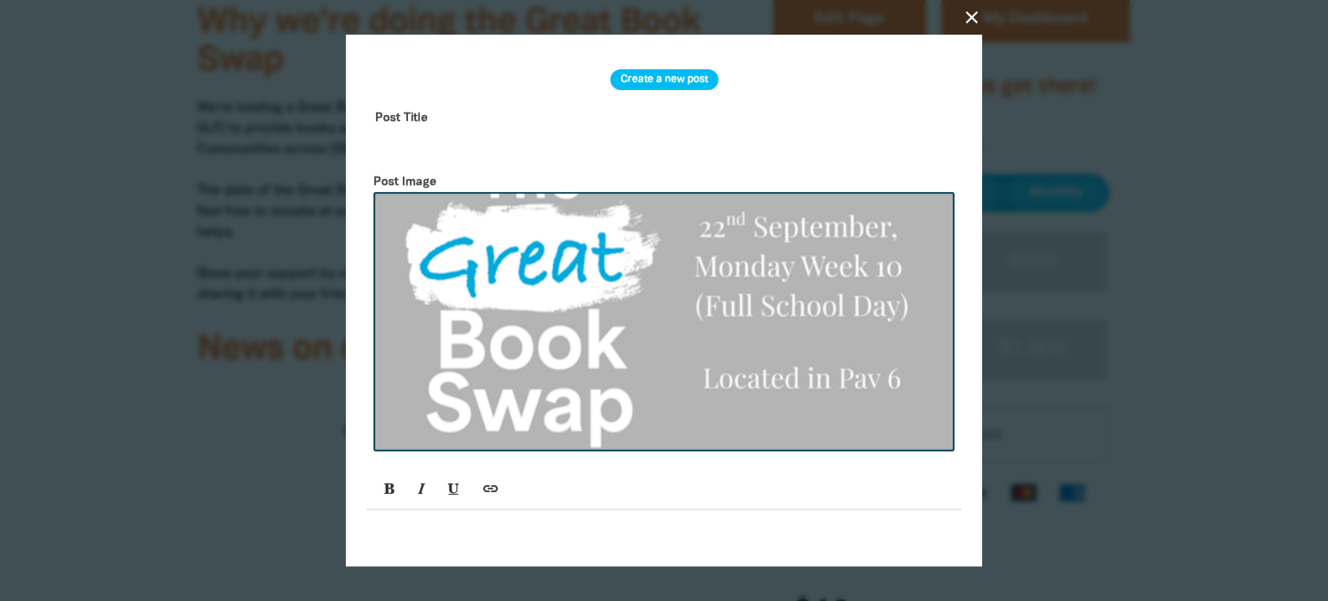
click at [419, 133] on input "text" at bounding box center [664, 131] width 595 height 54
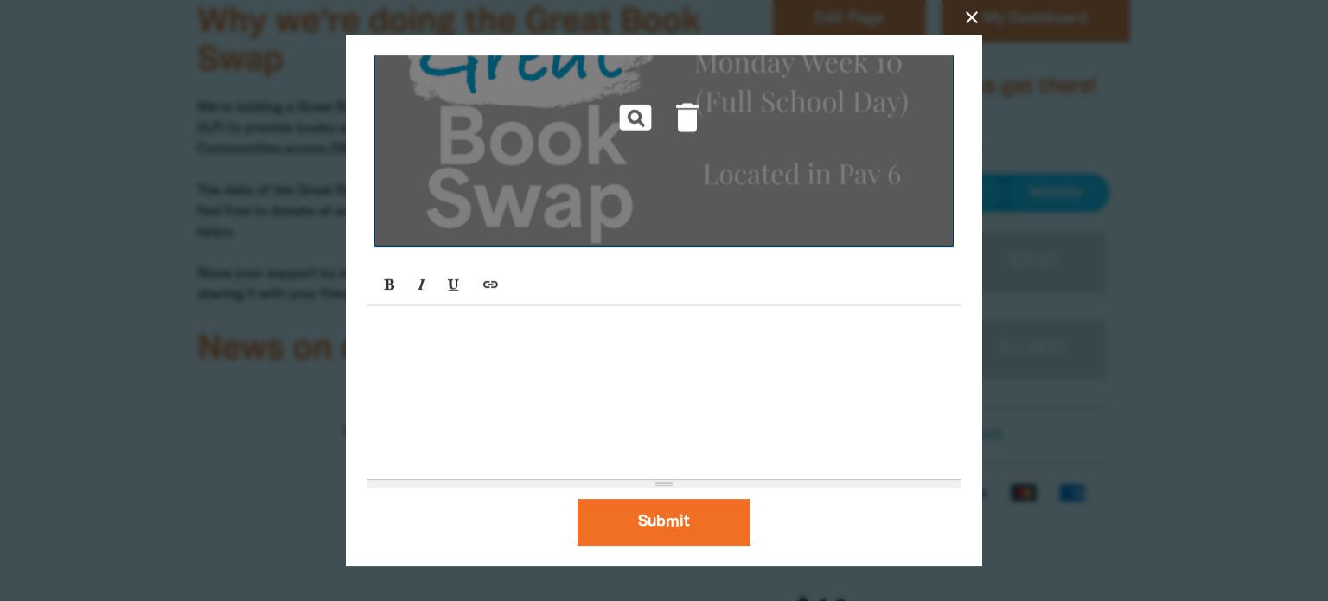
scroll to position [0, 0]
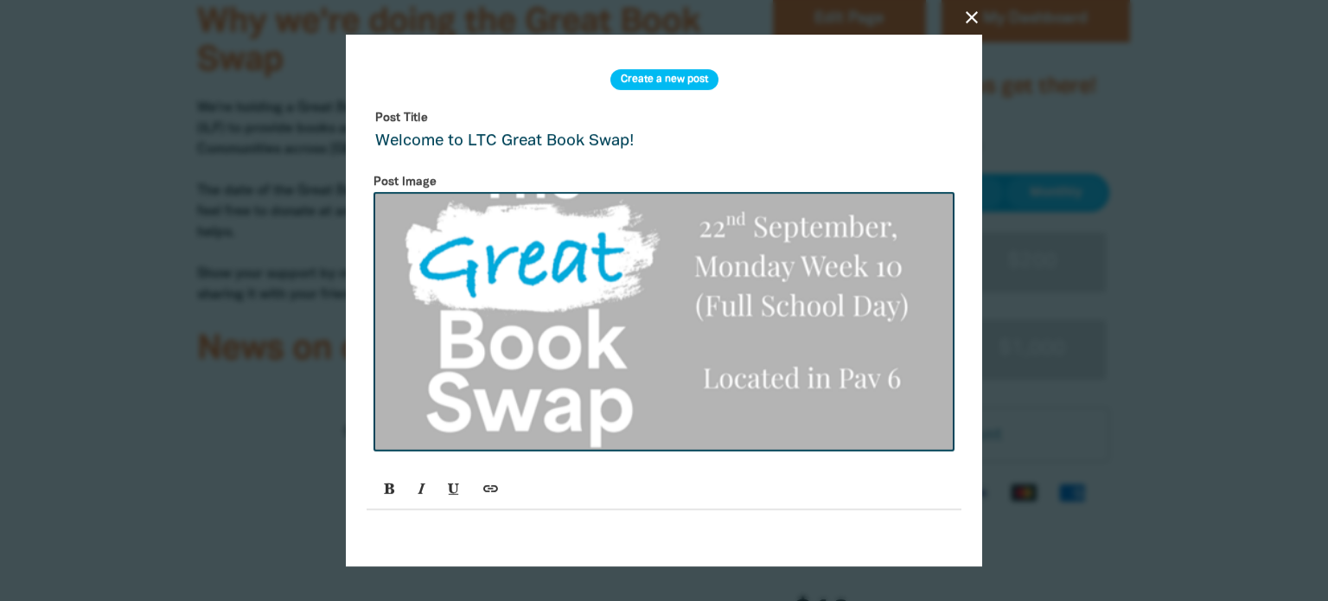
type input "Welcome to LTC Great Book Swap!"
click at [681, 80] on h3 "Create a new post" at bounding box center [664, 79] width 108 height 21
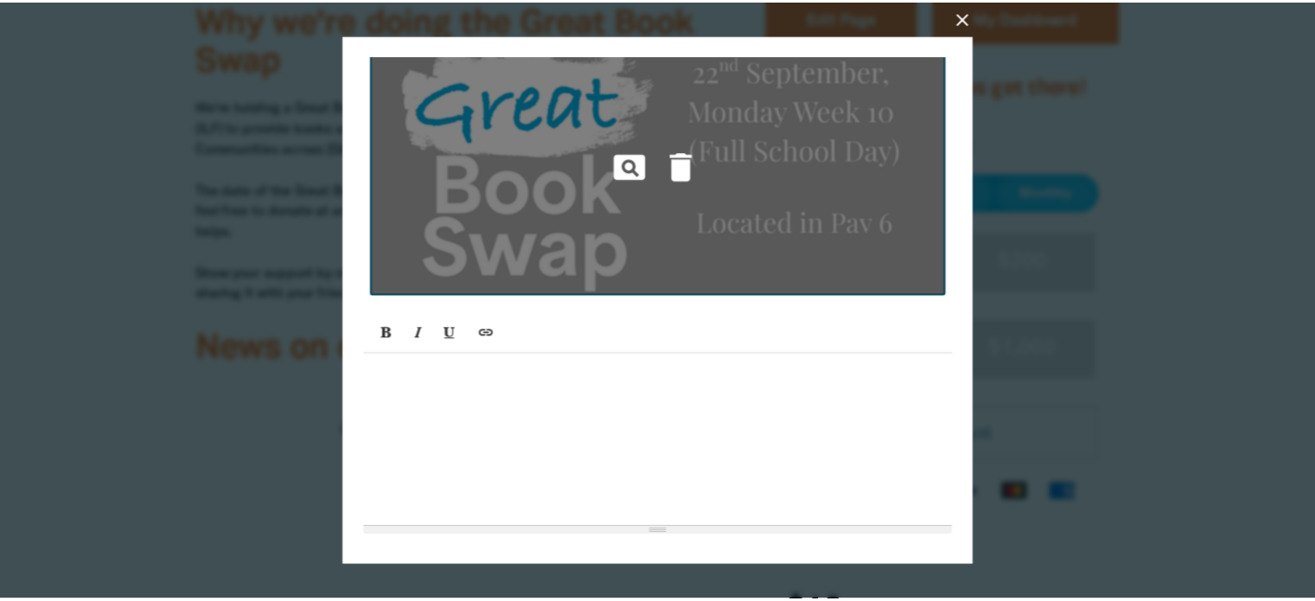
scroll to position [207, 0]
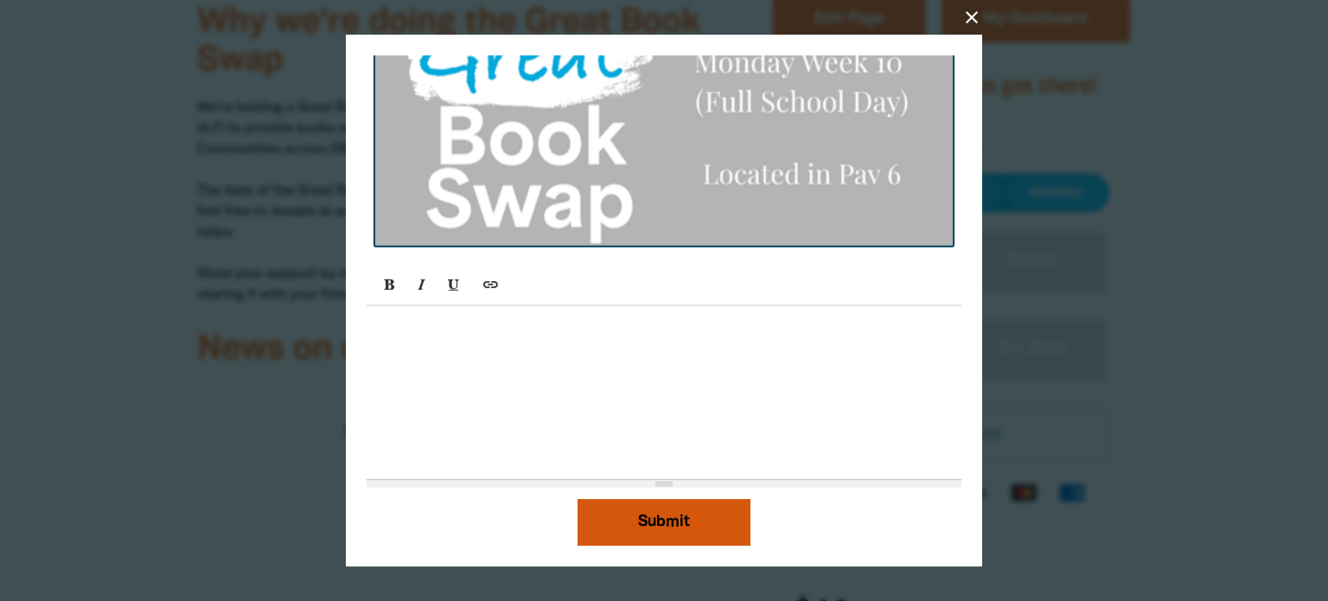
click at [648, 529] on button "Submit" at bounding box center [664, 522] width 173 height 47
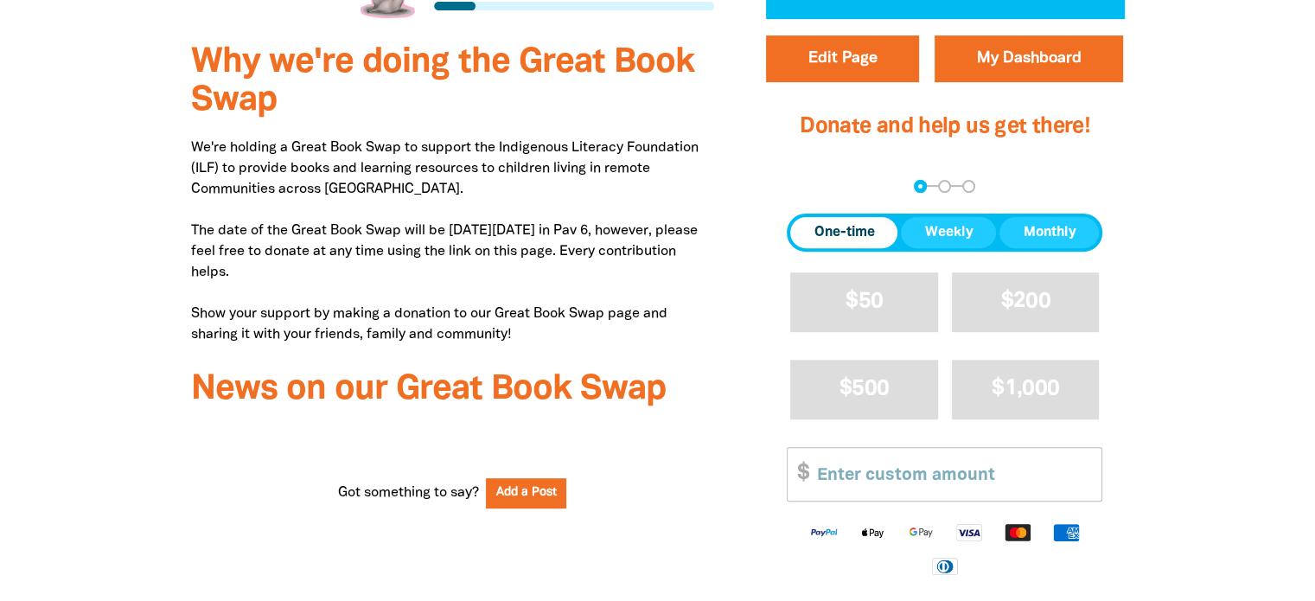
scroll to position [645, 0]
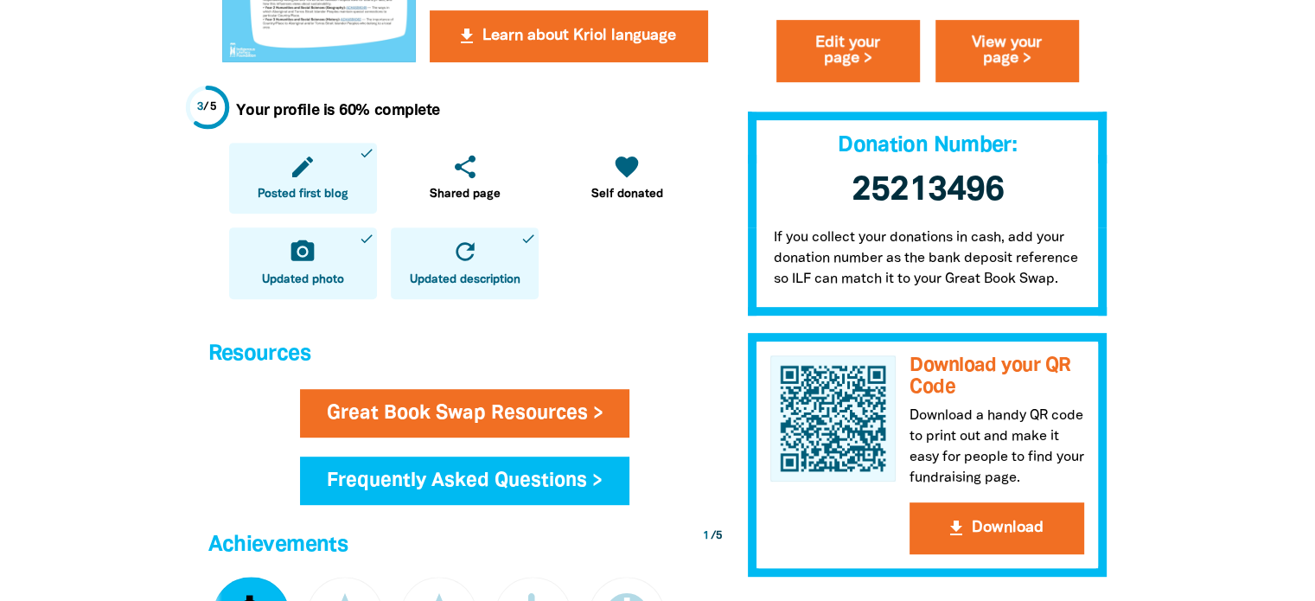
scroll to position [715, 0]
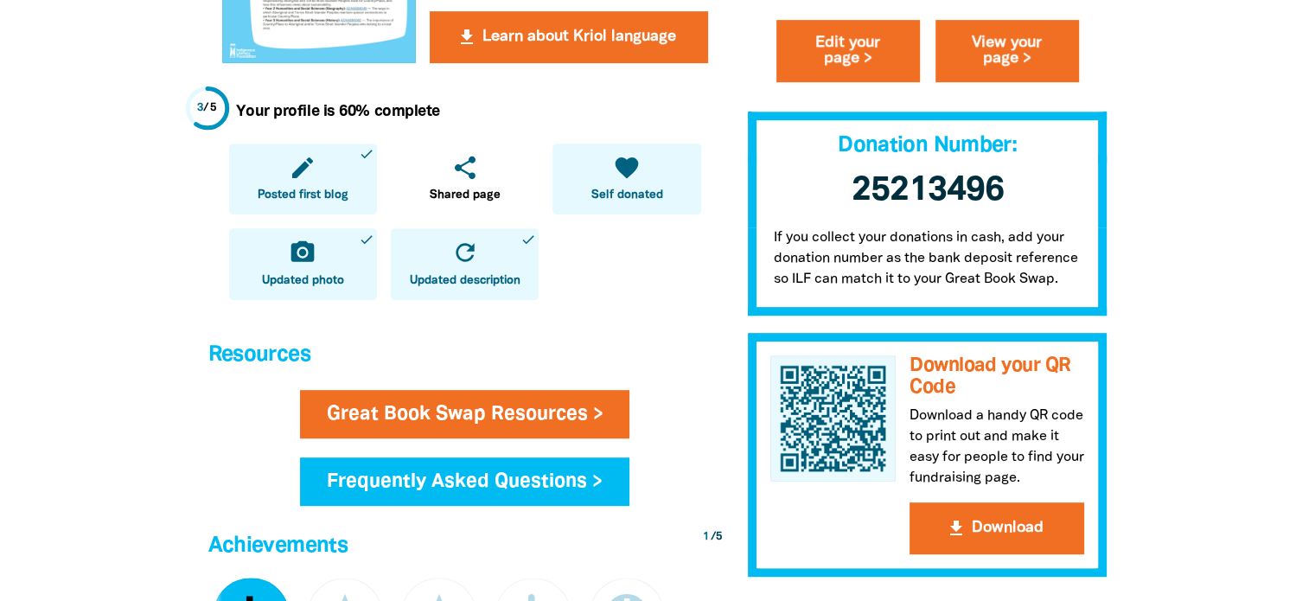
click at [625, 177] on icon "favorite" at bounding box center [627, 168] width 28 height 28
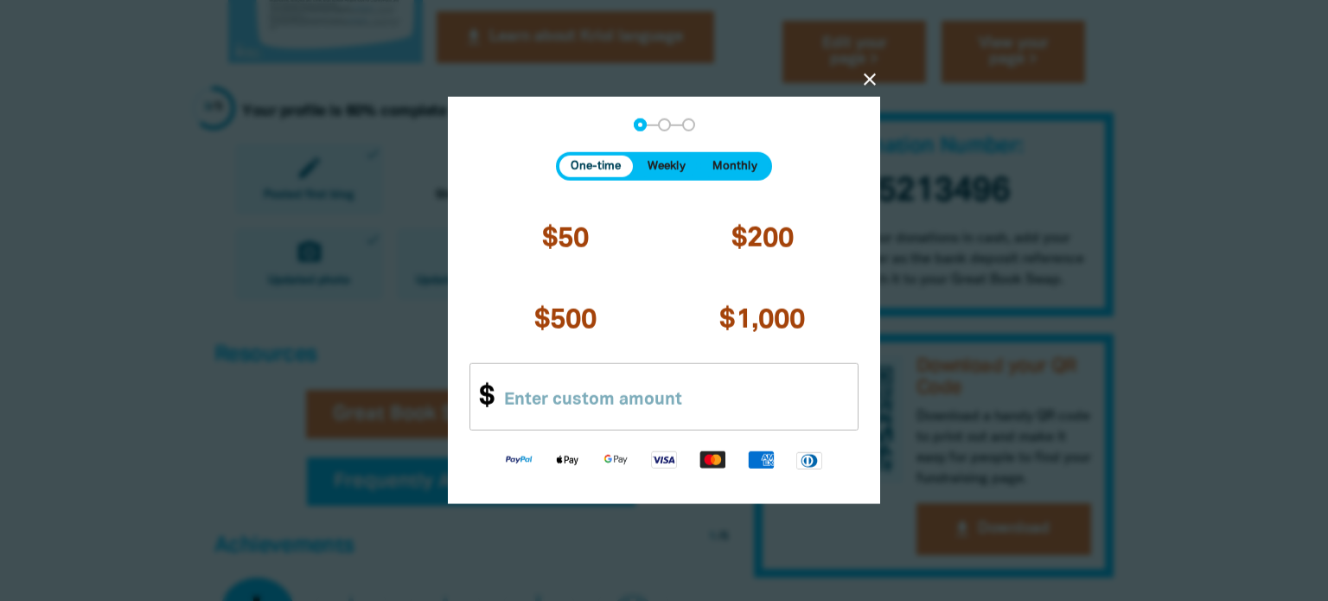
click at [868, 80] on icon "close" at bounding box center [870, 79] width 21 height 21
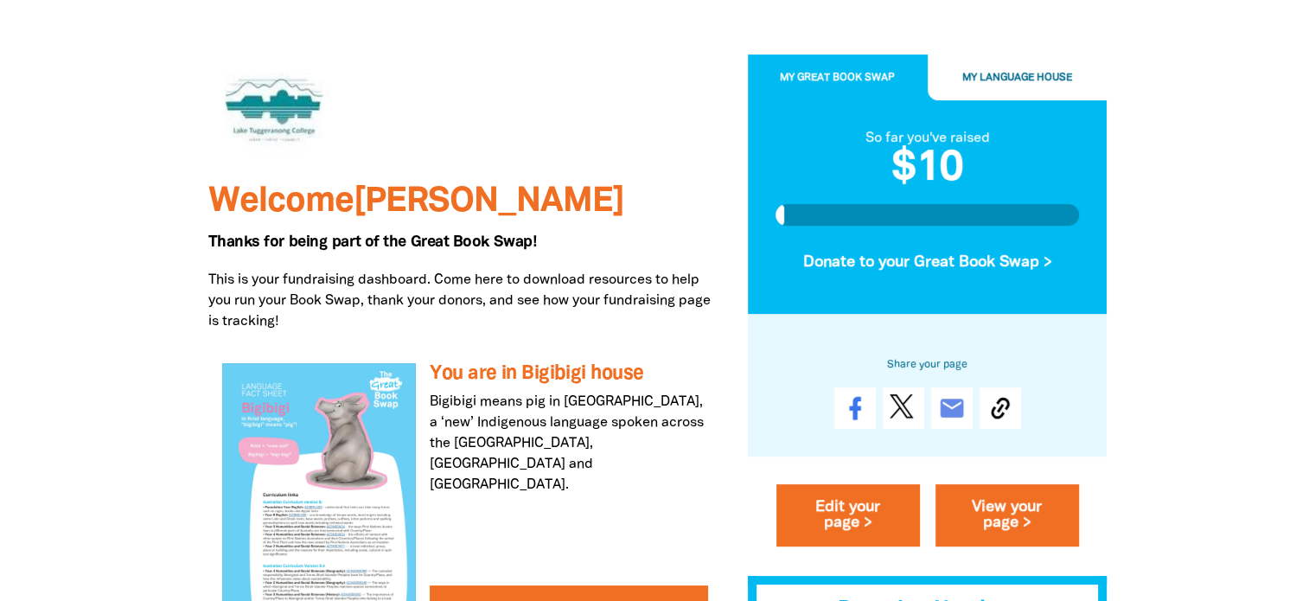
scroll to position [145, 0]
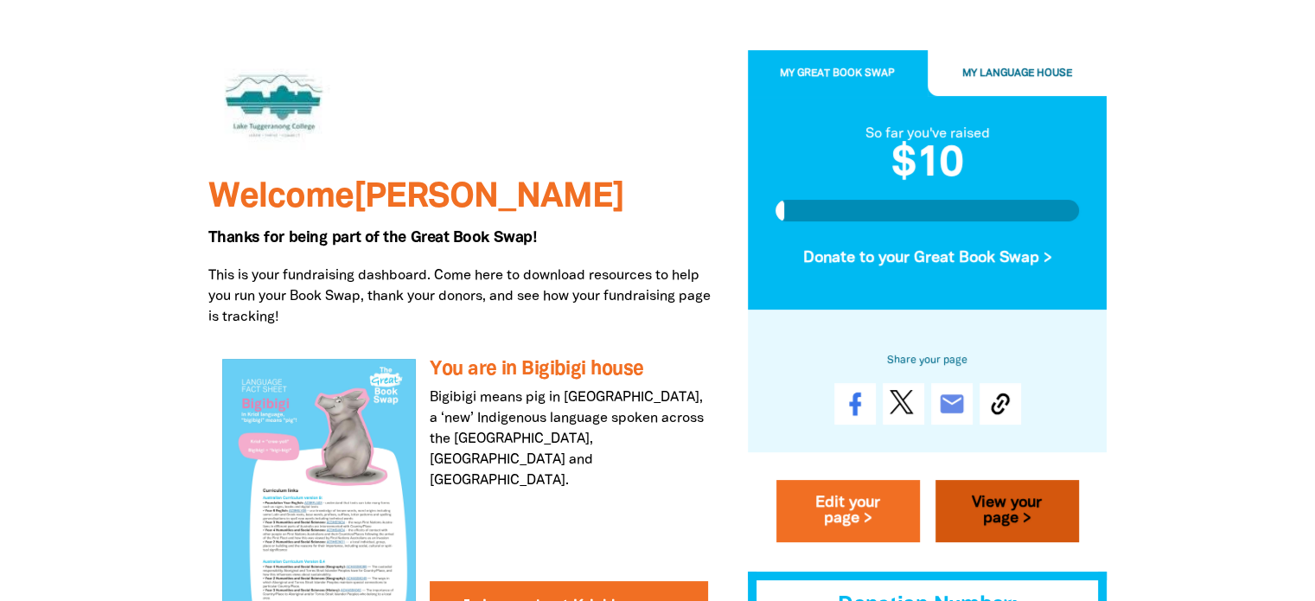
click at [1026, 517] on link "View your page >" at bounding box center [1008, 512] width 144 height 62
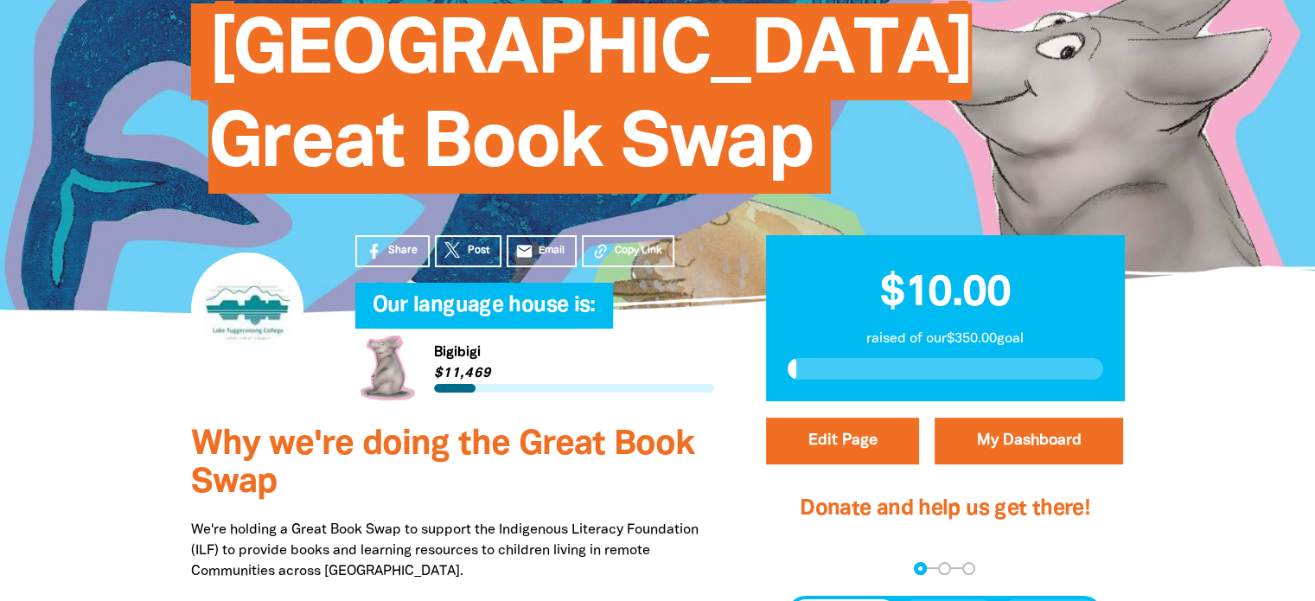
scroll to position [220, 0]
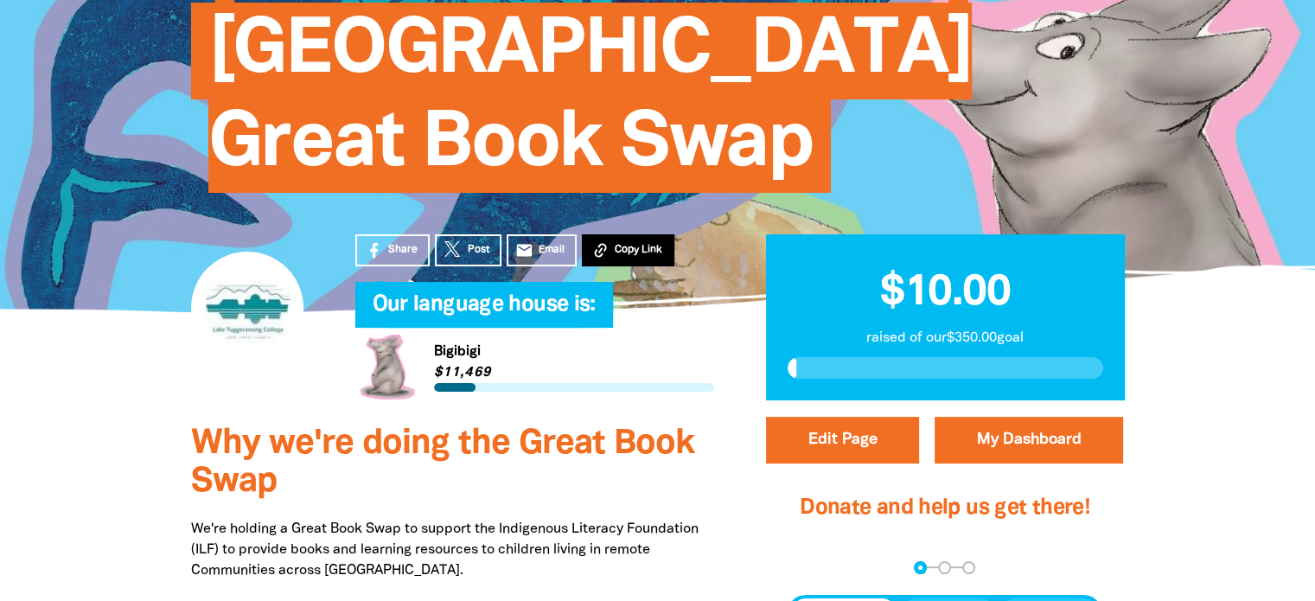
click at [602, 261] on button "Copy Link" at bounding box center [628, 250] width 93 height 32
